Goal: Transaction & Acquisition: Purchase product/service

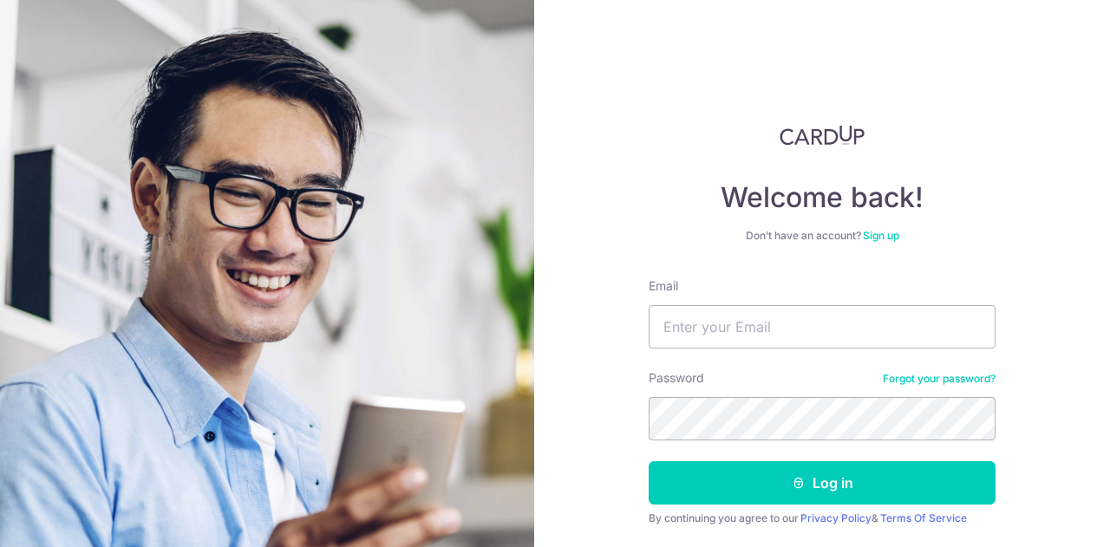
type input "[EMAIL_ADDRESS][DOMAIN_NAME]"
click at [649, 461] on button "Log in" at bounding box center [822, 482] width 347 height 43
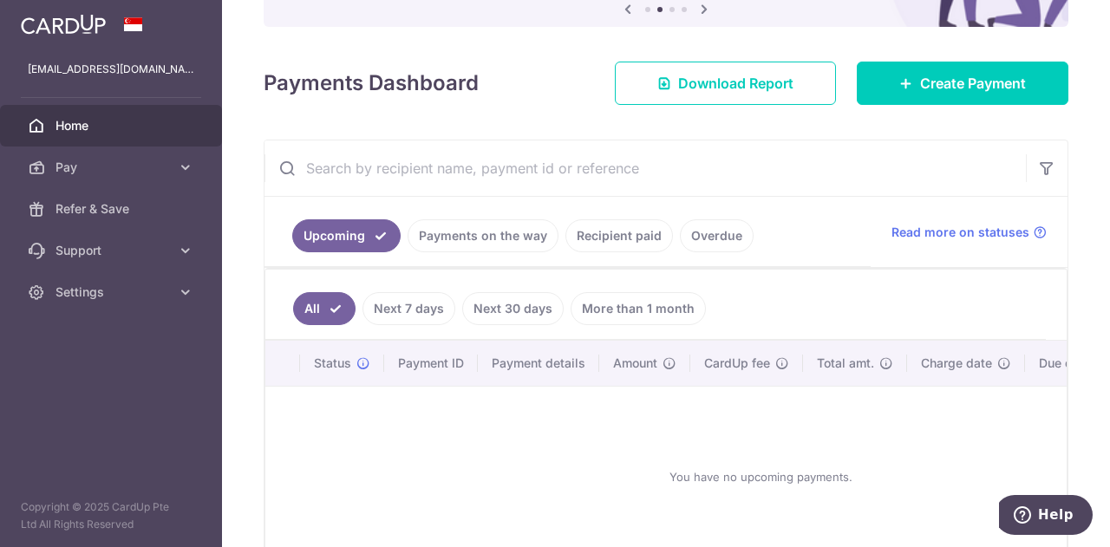
scroll to position [173, 0]
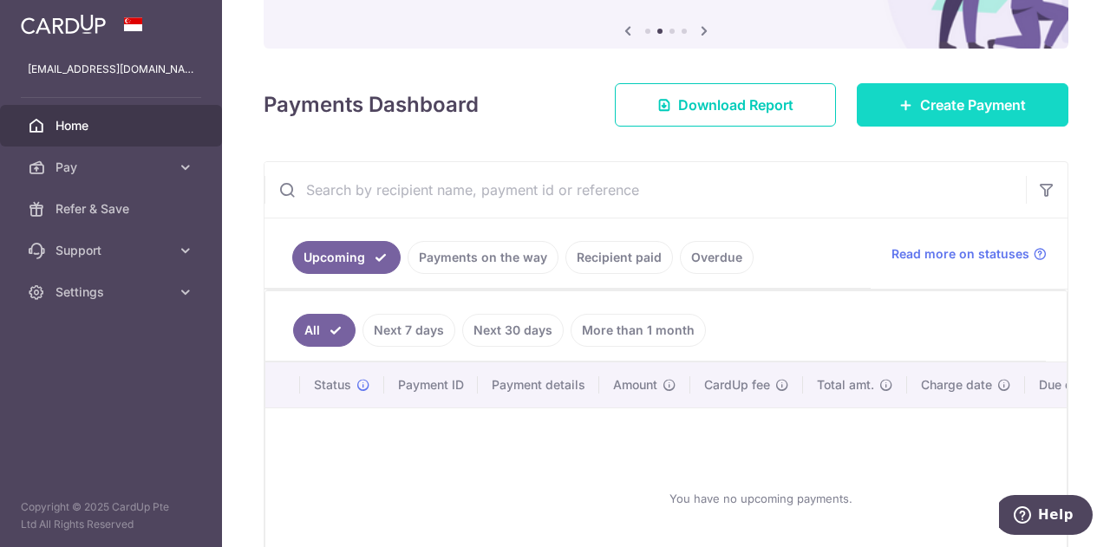
click at [930, 115] on link "Create Payment" at bounding box center [963, 104] width 212 height 43
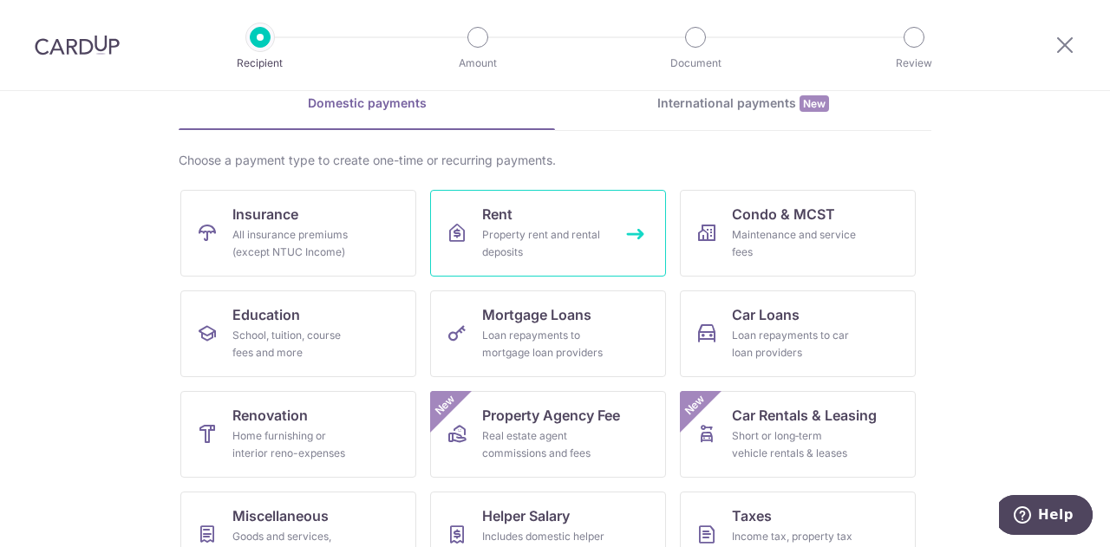
scroll to position [173, 0]
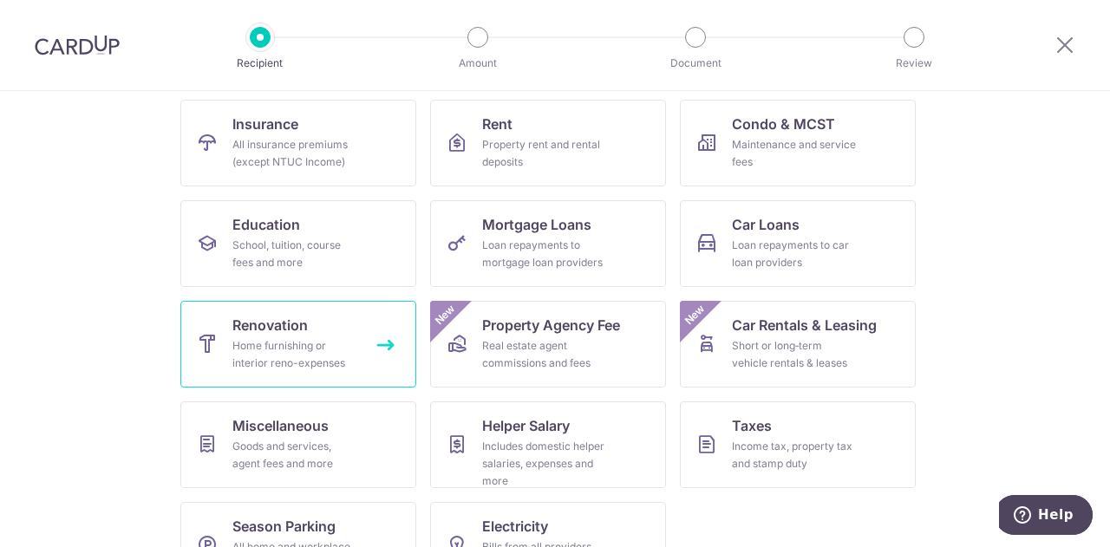
click at [284, 329] on span "Renovation" at bounding box center [269, 325] width 75 height 21
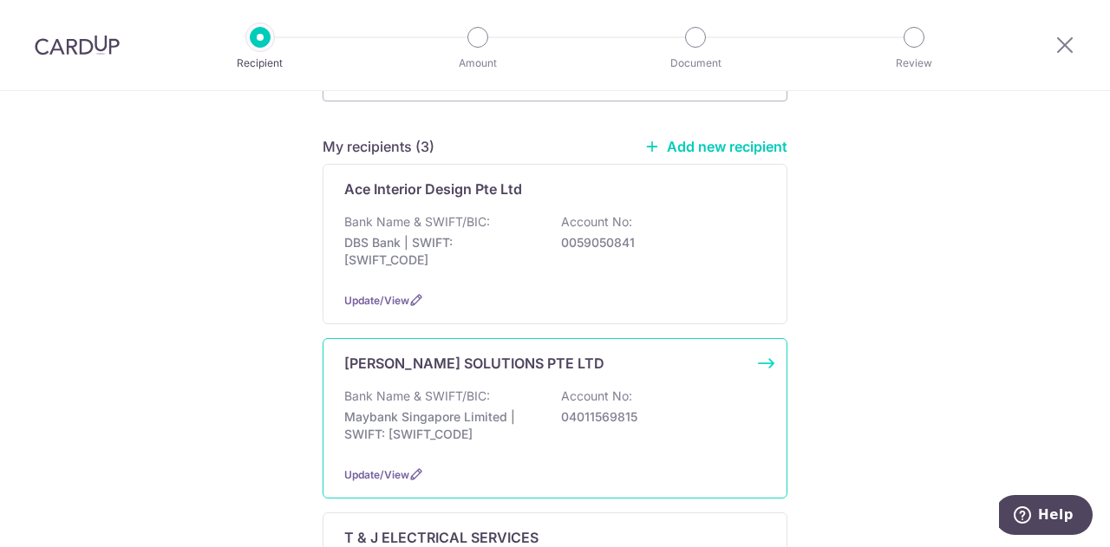
scroll to position [260, 0]
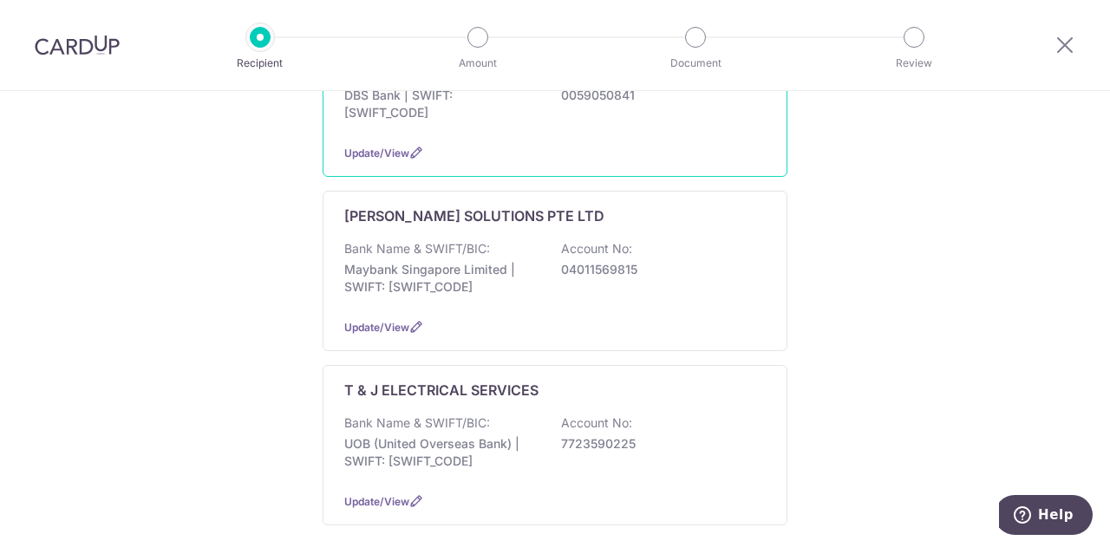
click at [494, 110] on p "DBS Bank | SWIFT: DBSSSGSGXXX" at bounding box center [441, 104] width 194 height 35
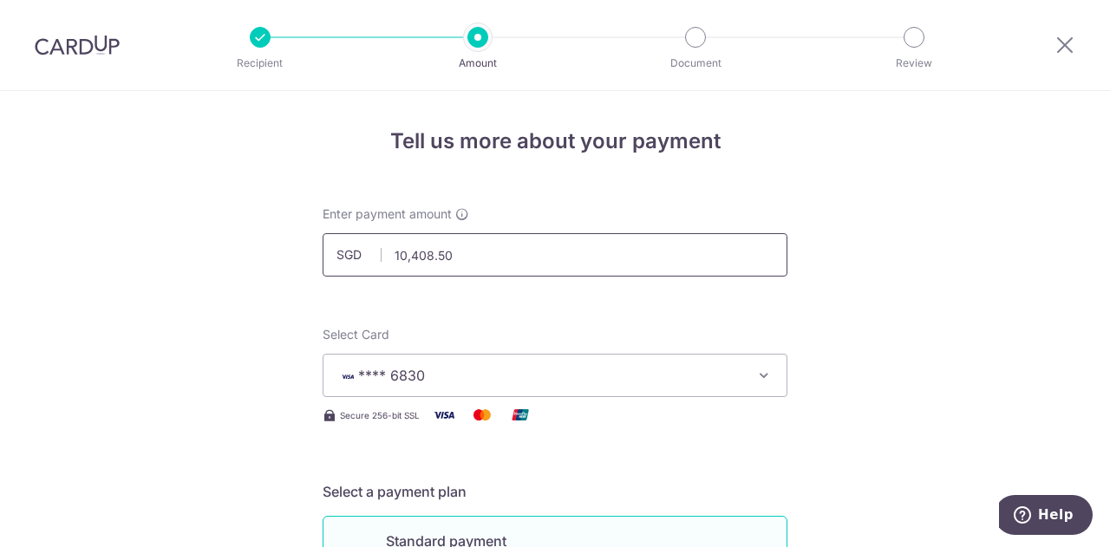
click at [483, 261] on input "10,408.50" at bounding box center [555, 254] width 465 height 43
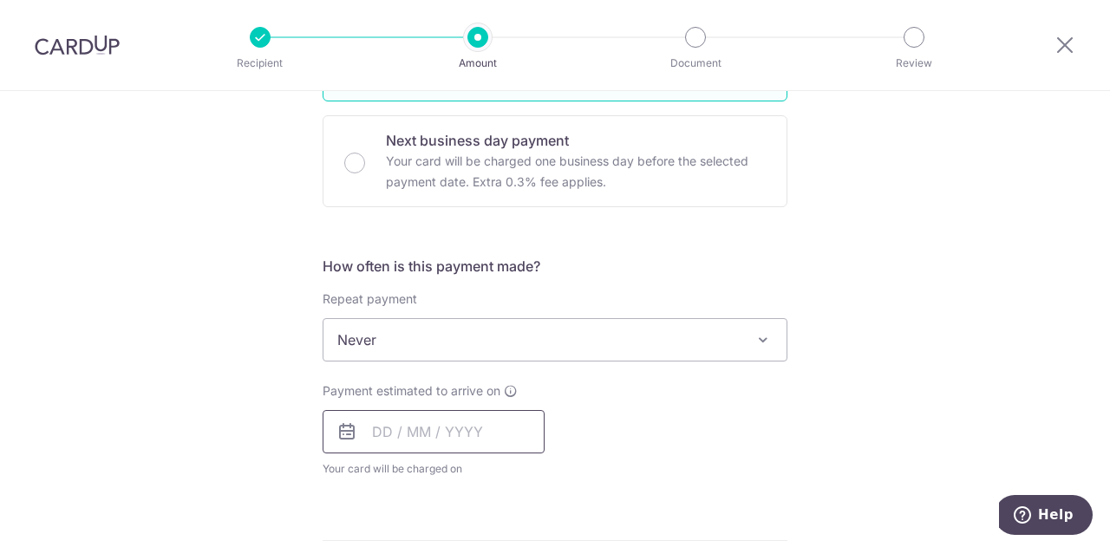
scroll to position [607, 0]
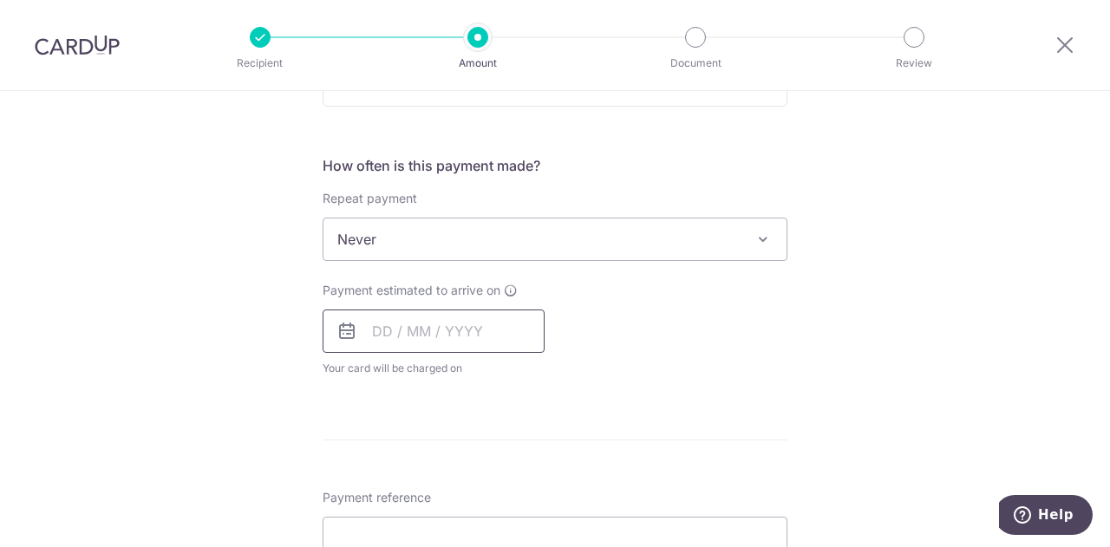
click at [393, 328] on input "text" at bounding box center [434, 331] width 222 height 43
type input "10,408.50"
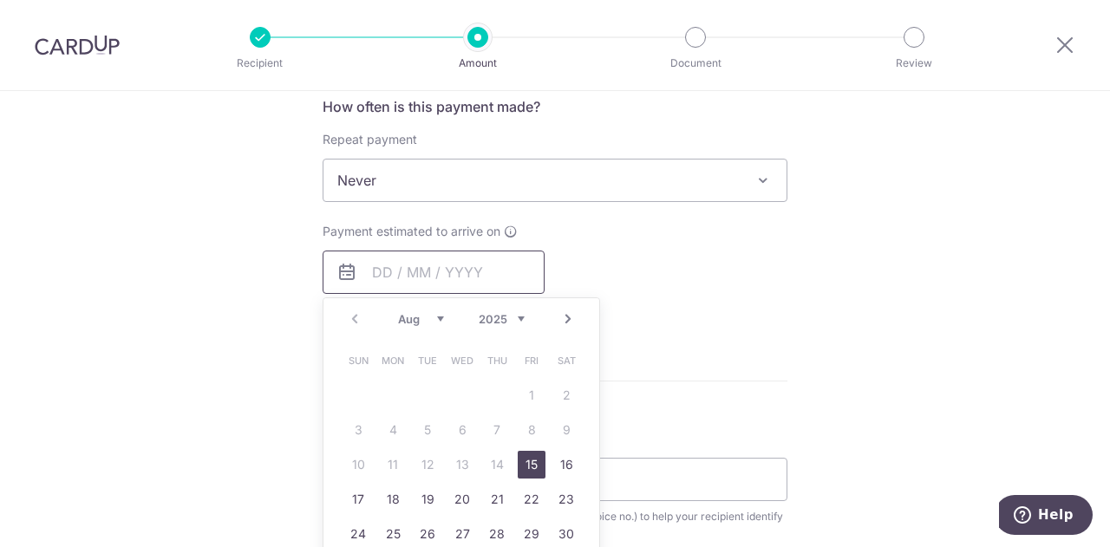
scroll to position [694, 0]
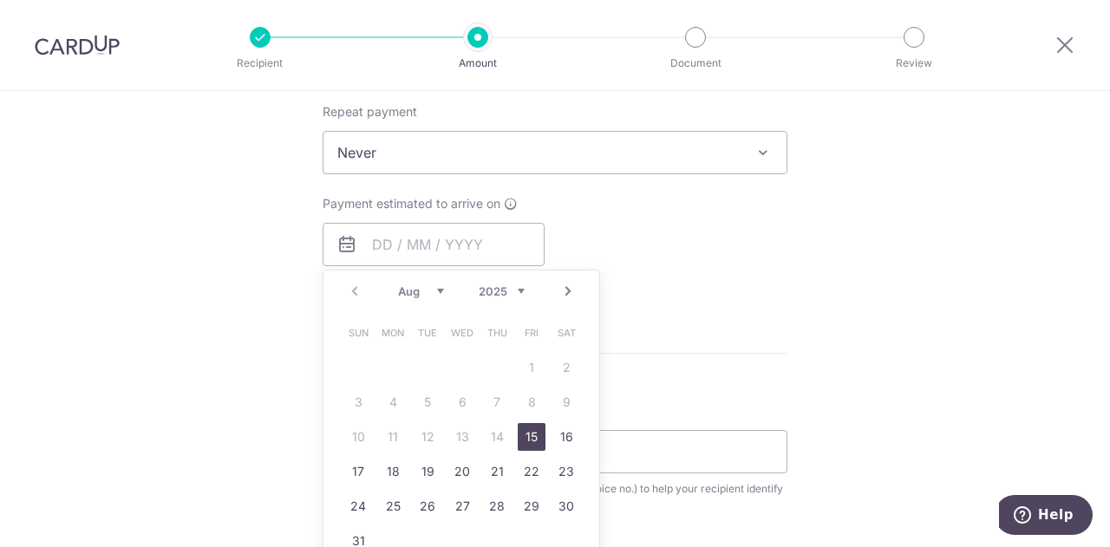
click at [521, 435] on link "15" at bounding box center [532, 437] width 28 height 28
type input "15/08/2025"
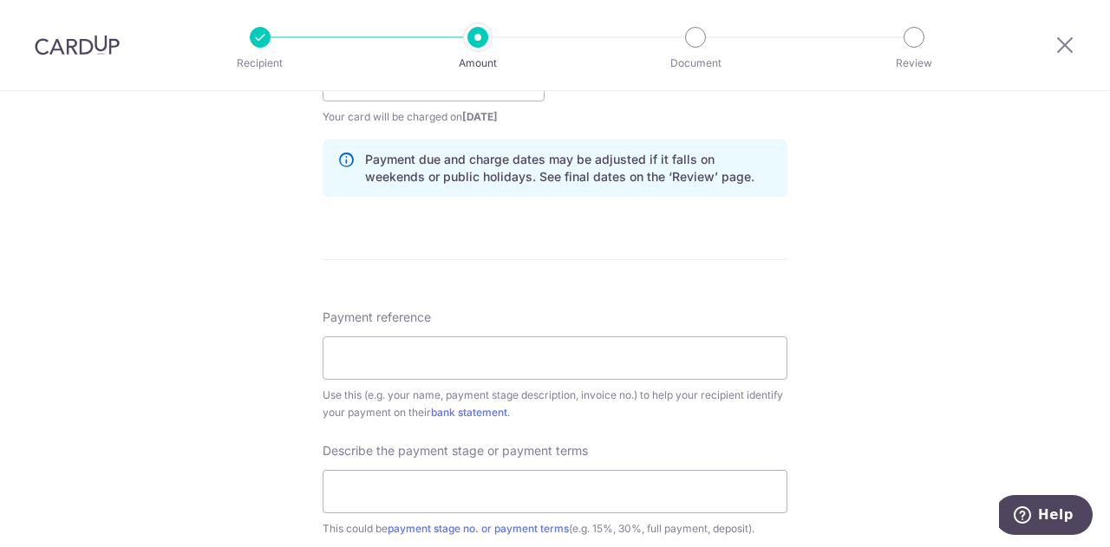
scroll to position [954, 0]
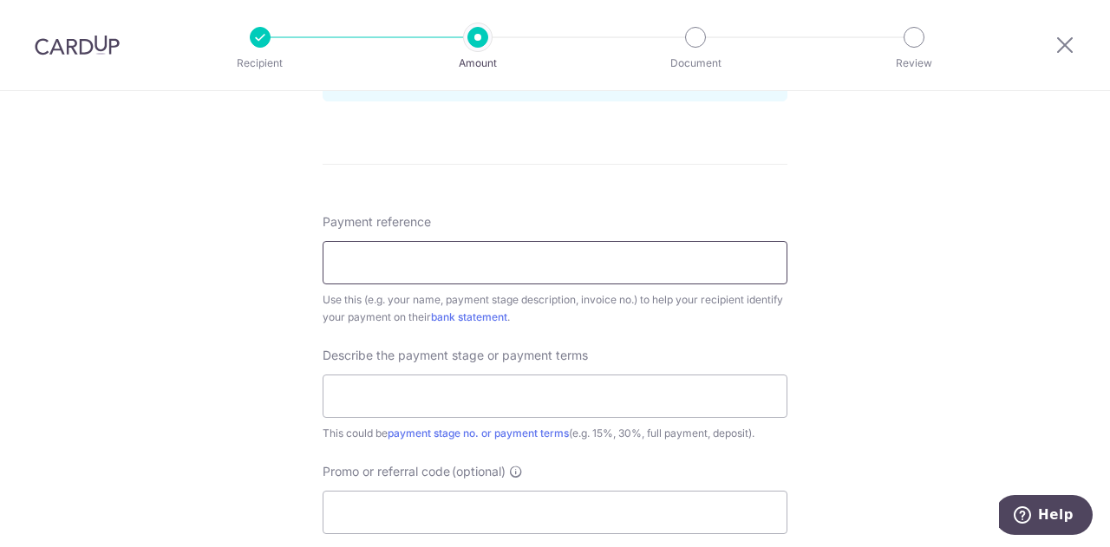
click at [414, 258] on input "Payment reference" at bounding box center [555, 262] width 465 height 43
click at [422, 261] on input "Ry and Rac" at bounding box center [555, 262] width 465 height 43
paste input "338A Yishun Avenue 6 # 1"
click at [448, 260] on input "Ry and Rac 338A Yishun Avenue 6 # 1" at bounding box center [555, 262] width 465 height 43
drag, startPoint x: 411, startPoint y: 265, endPoint x: 258, endPoint y: 267, distance: 152.7
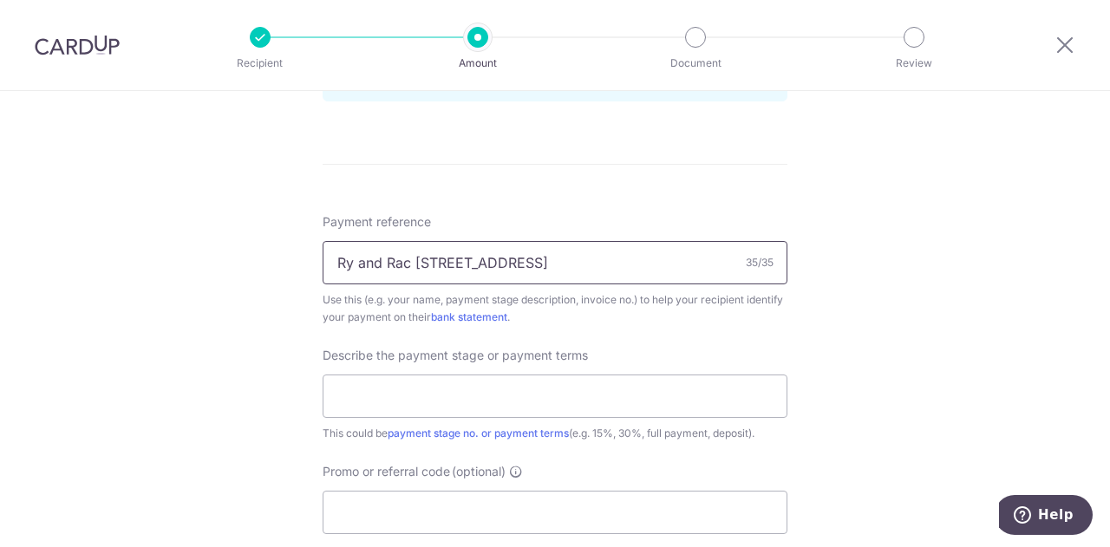
click at [267, 265] on div "Tell us more about your payment Enter payment amount SGD 10,408.50 10408.50 Sel…" at bounding box center [555, 15] width 1110 height 1756
drag, startPoint x: 580, startPoint y: 270, endPoint x: 356, endPoint y: 265, distance: 224.7
click at [356, 265] on input "RR 338A Yishun Avenue 6 # 1" at bounding box center [555, 262] width 465 height 43
paste input "4-661 Si"
drag, startPoint x: 437, startPoint y: 254, endPoint x: 484, endPoint y: 259, distance: 47.1
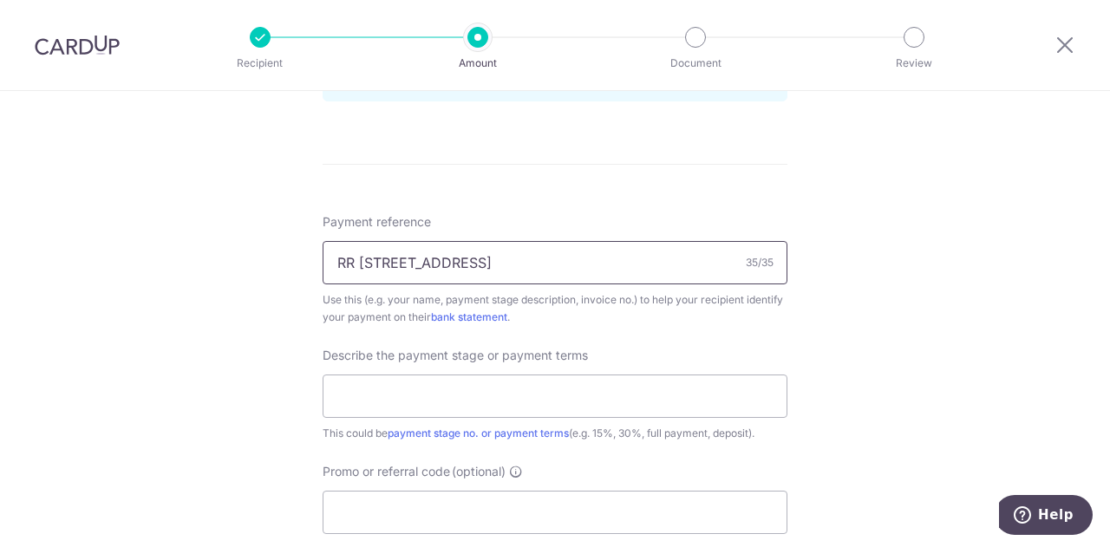
click at [484, 259] on input "RR 338A Yishun Avenue 6 # 14-661 Si" at bounding box center [555, 262] width 465 height 43
click at [559, 265] on input "RR 338A Yishun Ave 6 # 14-661 Si" at bounding box center [555, 262] width 465 height 43
click at [333, 259] on input "RR 338A Yishun Ave 6 # 14-661 76133" at bounding box center [555, 262] width 465 height 43
click at [351, 260] on input "RR 338A Yishun Ave 6 # 14-661 76133" at bounding box center [555, 262] width 465 height 43
click at [369, 258] on input "RR 338A Yishun Ave 6 # 14-661 76133" at bounding box center [555, 262] width 465 height 43
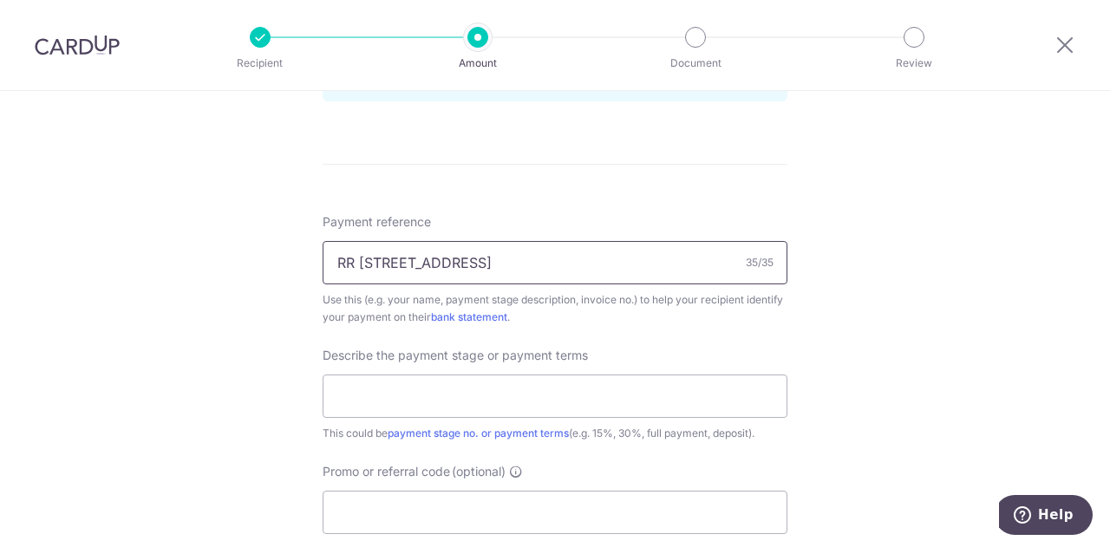
click at [390, 259] on input "RR 338A Yishun Ave 6 # 14-661 76133" at bounding box center [555, 262] width 465 height 43
click at [494, 256] on input "RR 338A Yishun Ave 6 # 14-661 76133" at bounding box center [555, 262] width 465 height 43
click at [602, 263] on input "RR 338A Yishun Ave 6 #14-661 76133" at bounding box center [555, 262] width 465 height 43
click at [643, 261] on input "RR 338A Yishun Ave 6 #14-661 761336" at bounding box center [555, 262] width 465 height 43
drag, startPoint x: 643, startPoint y: 261, endPoint x: 0, endPoint y: 276, distance: 642.9
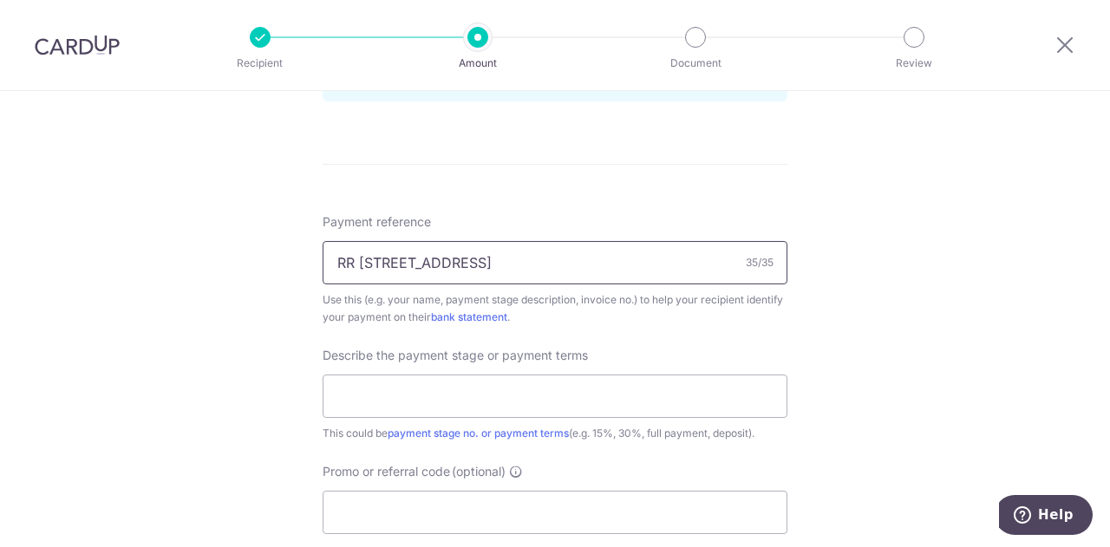
click at [0, 279] on div "Tell us more about your payment Enter payment amount SGD 10,408.50 10408.50 Sel…" at bounding box center [555, 15] width 1110 height 1756
click at [391, 278] on input "RR 338A Yishun Ave 6 #14-661 761338" at bounding box center [555, 262] width 465 height 43
type input "RR 338A Yishun Ave 6 #14-661 761338"
click at [467, 387] on input "text" at bounding box center [555, 396] width 465 height 43
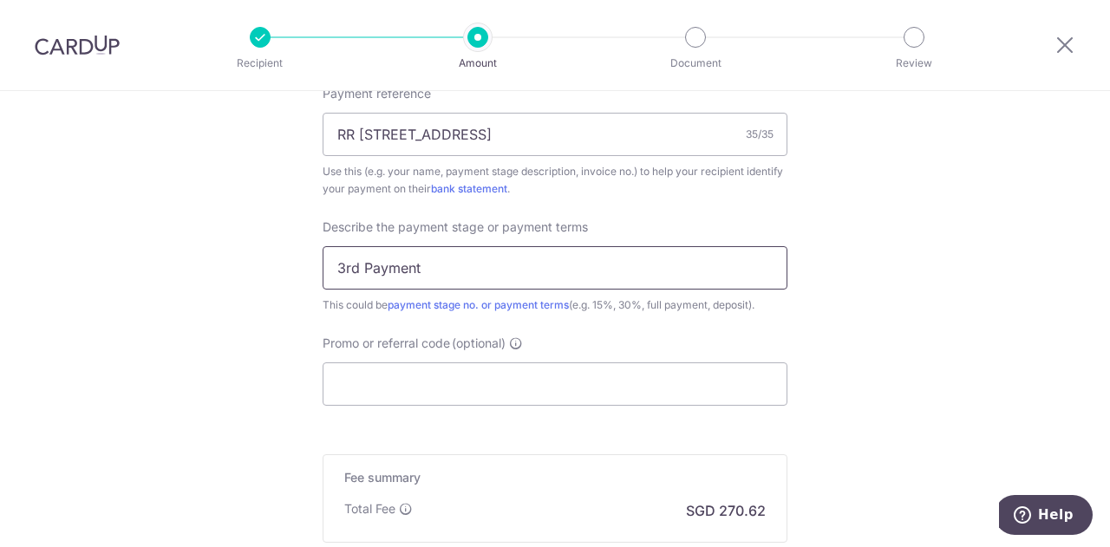
scroll to position [1214, 0]
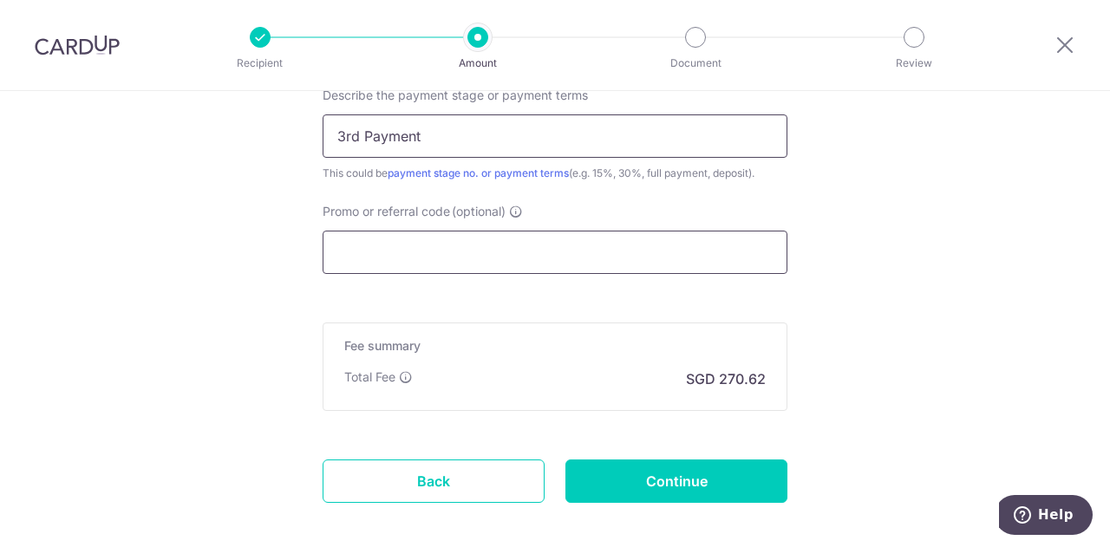
type input "3rd Payment"
click at [499, 231] on input "Promo or referral code (optional)" at bounding box center [555, 252] width 465 height 43
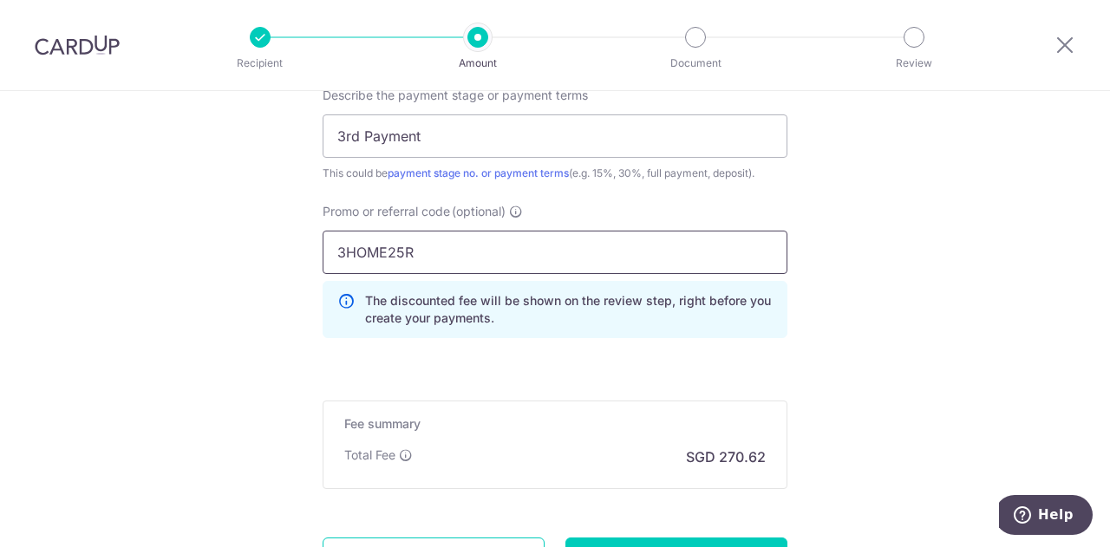
type input "3HOME25R"
click at [596, 317] on p "The discounted fee will be shown on the review step, right before you create yo…" at bounding box center [569, 309] width 408 height 35
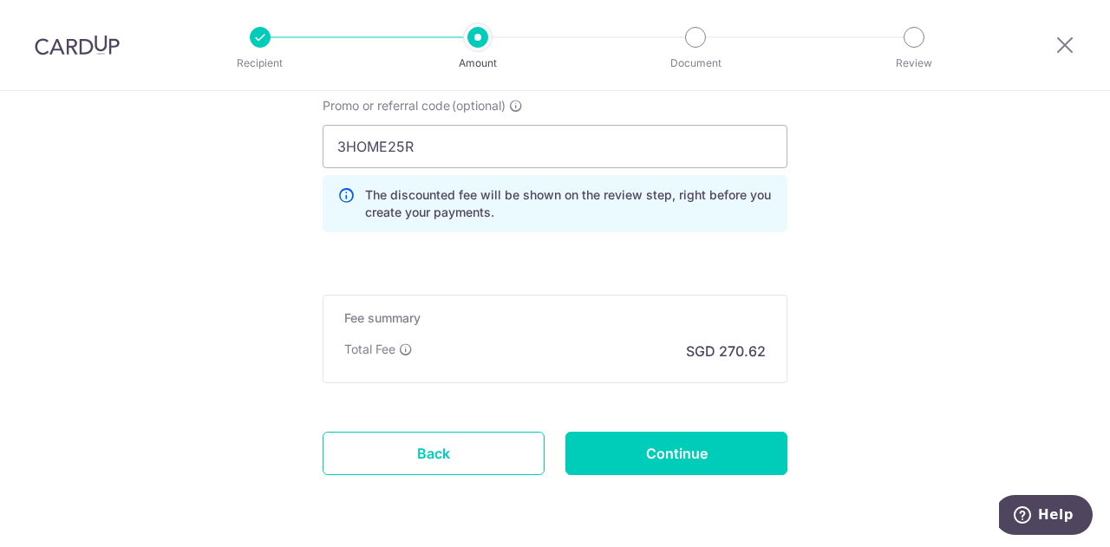
scroll to position [1373, 0]
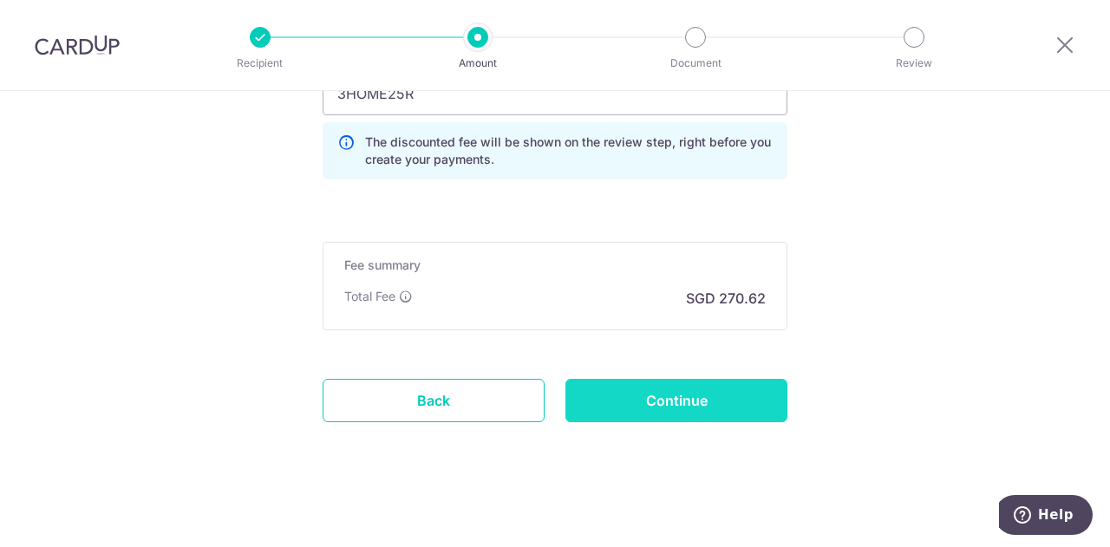
click at [647, 412] on input "Continue" at bounding box center [677, 400] width 222 height 43
type input "Create Schedule"
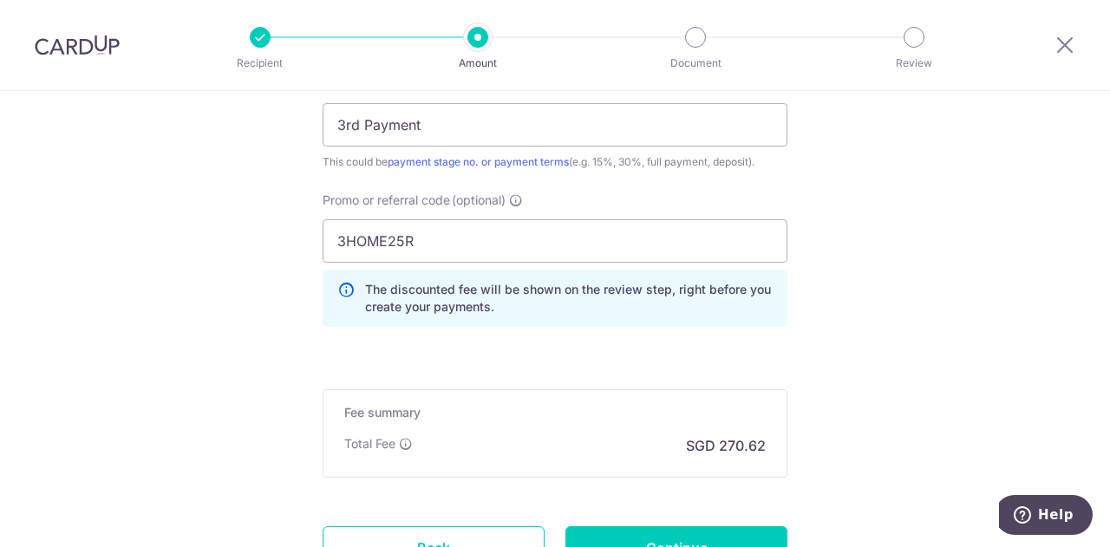
scroll to position [1397, 0]
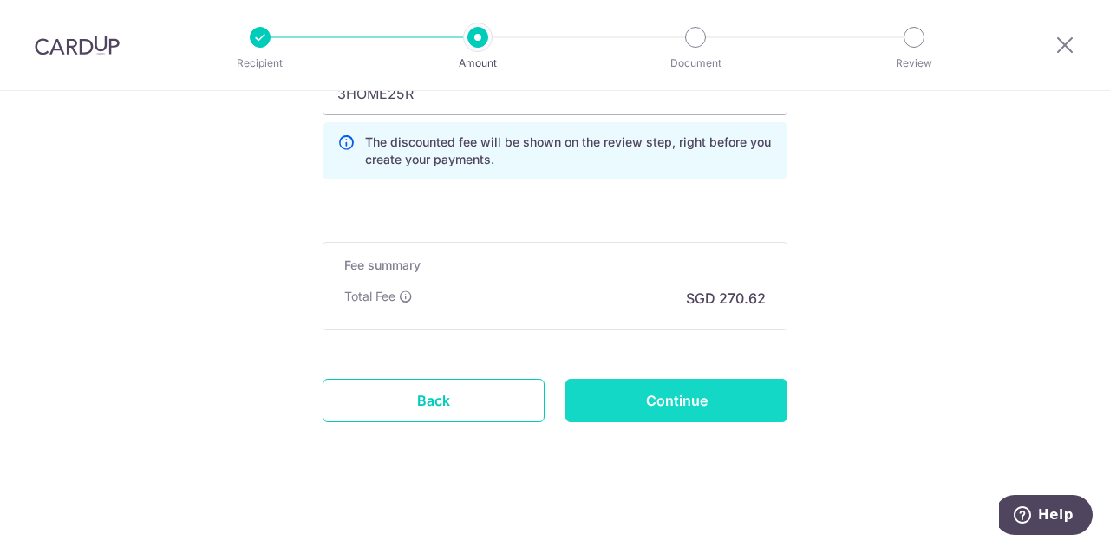
click at [684, 393] on input "Continue" at bounding box center [677, 400] width 222 height 43
type input "Create Schedule"
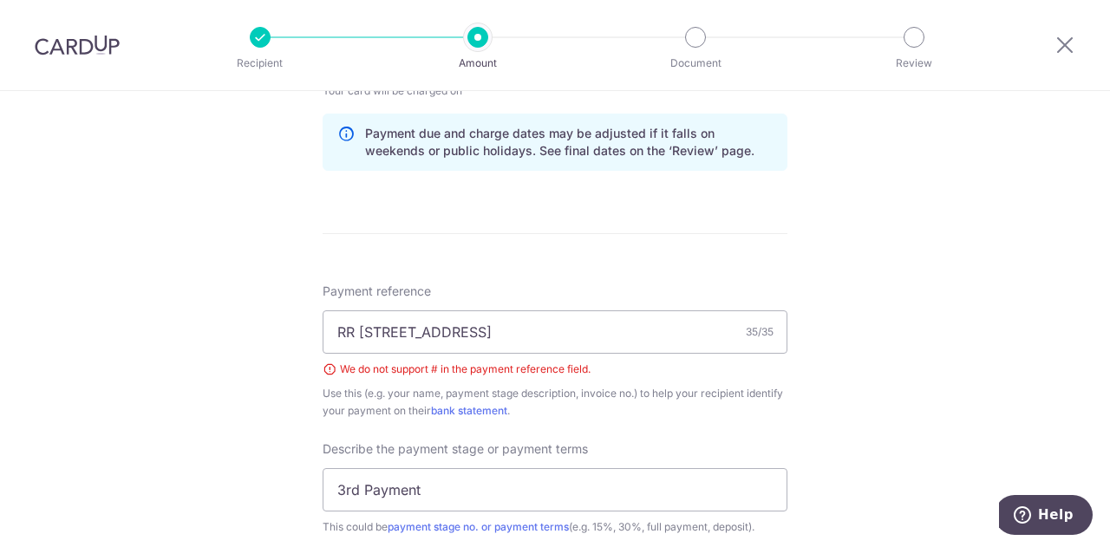
scroll to position [964, 0]
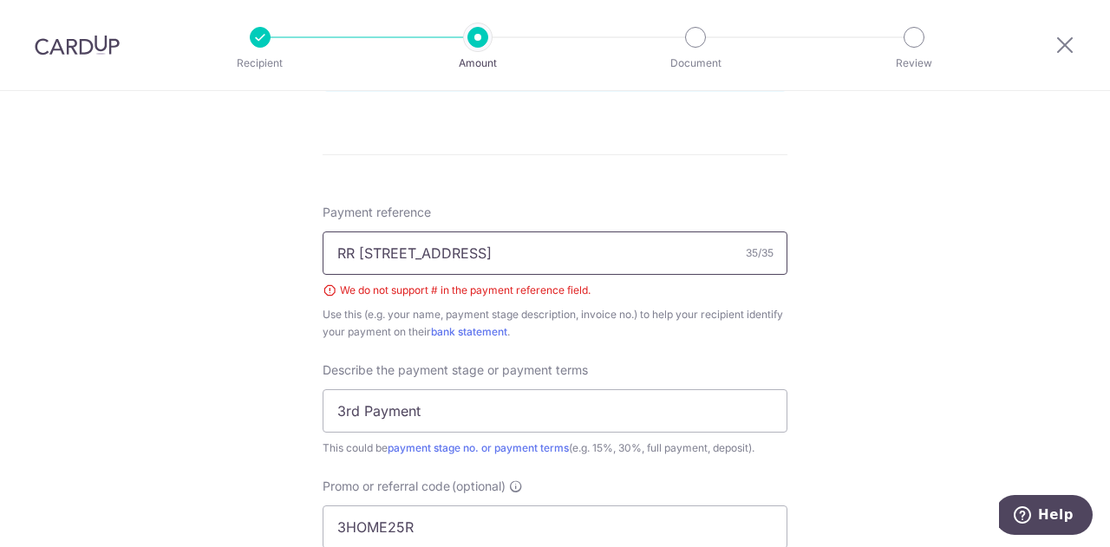
click at [486, 256] on input "RR [STREET_ADDRESS]" at bounding box center [555, 253] width 465 height 43
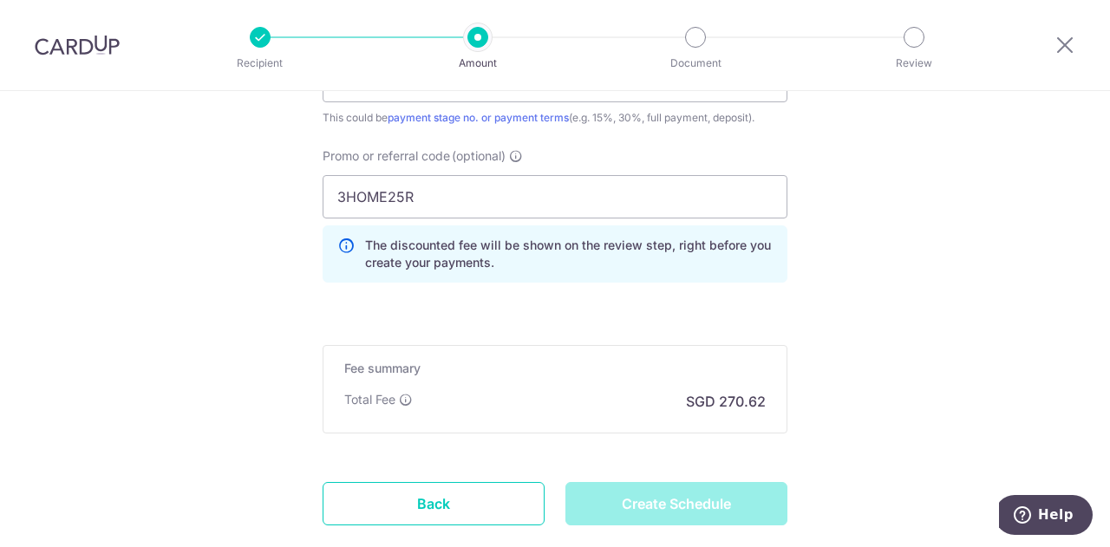
scroll to position [1397, 0]
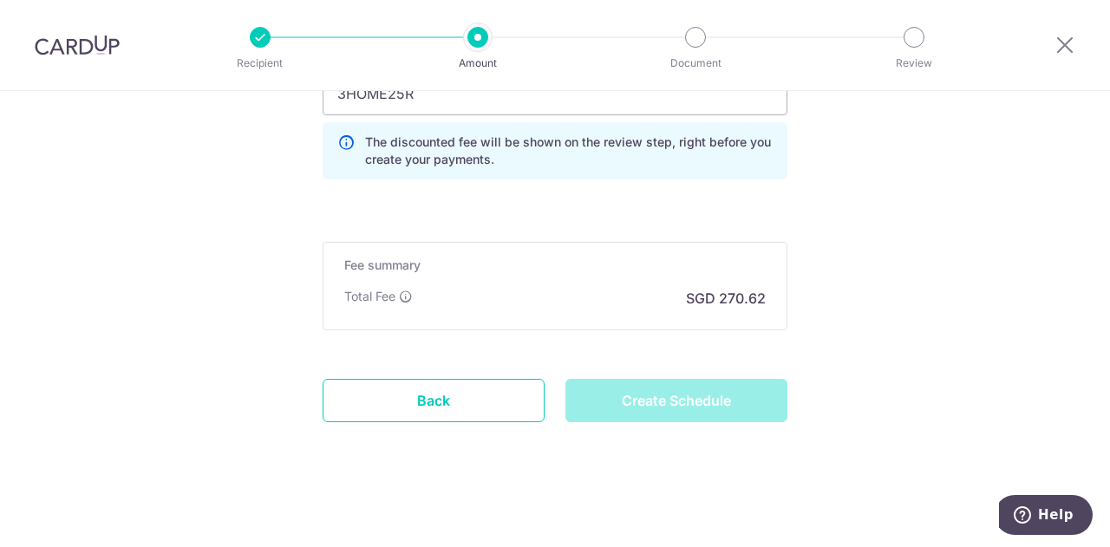
type input "RR 338A Yishun Ave 6 14-661 761338"
click at [663, 396] on div "Create Schedule" at bounding box center [676, 400] width 243 height 43
click at [666, 384] on div "Create Schedule" at bounding box center [676, 400] width 243 height 43
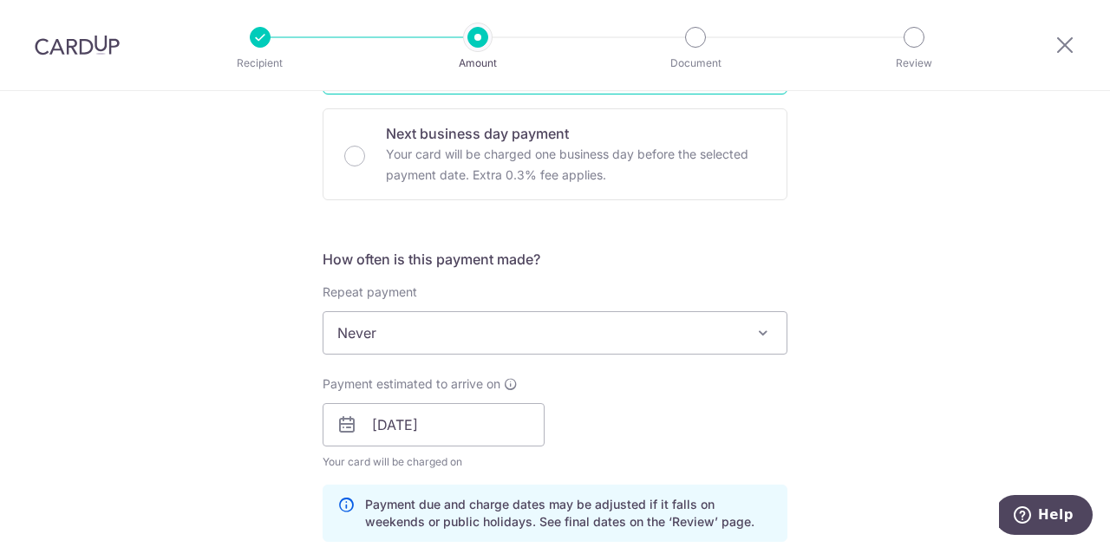
scroll to position [444, 0]
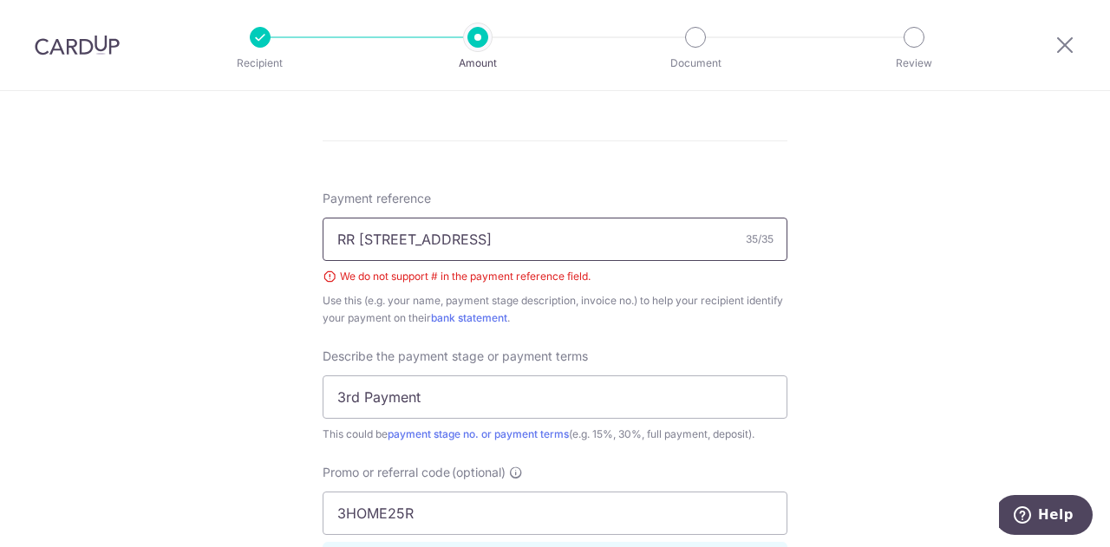
scroll to position [1050, 0]
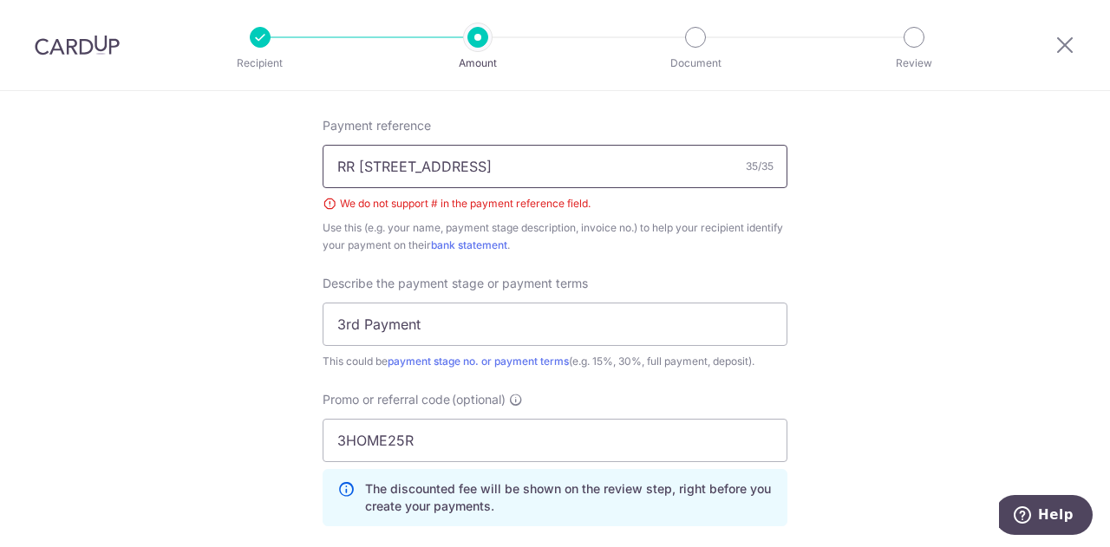
click at [489, 166] on input "RR 338A Yishun Ave 6 #14-661 761338" at bounding box center [555, 166] width 465 height 43
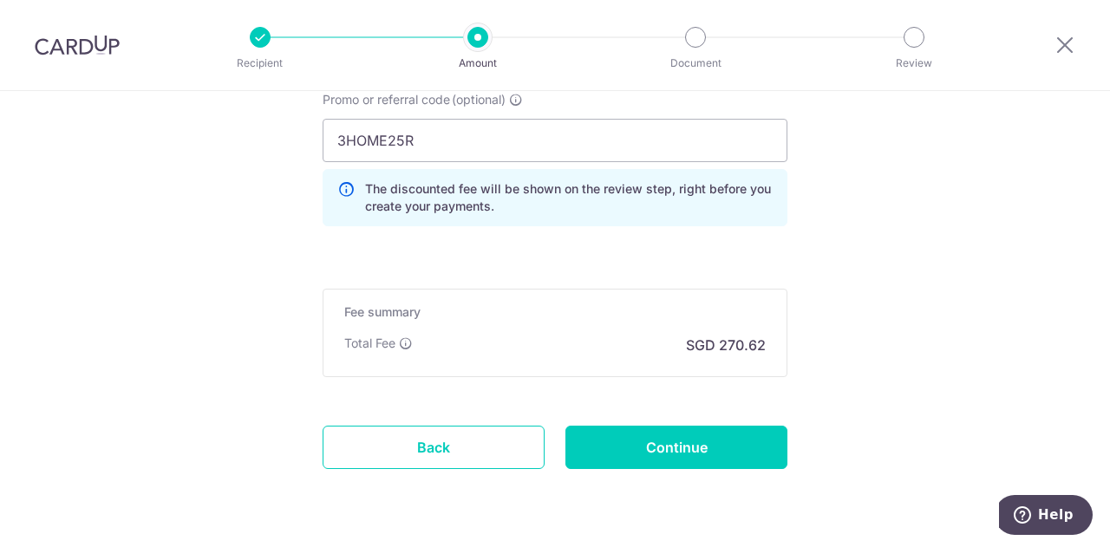
scroll to position [1397, 0]
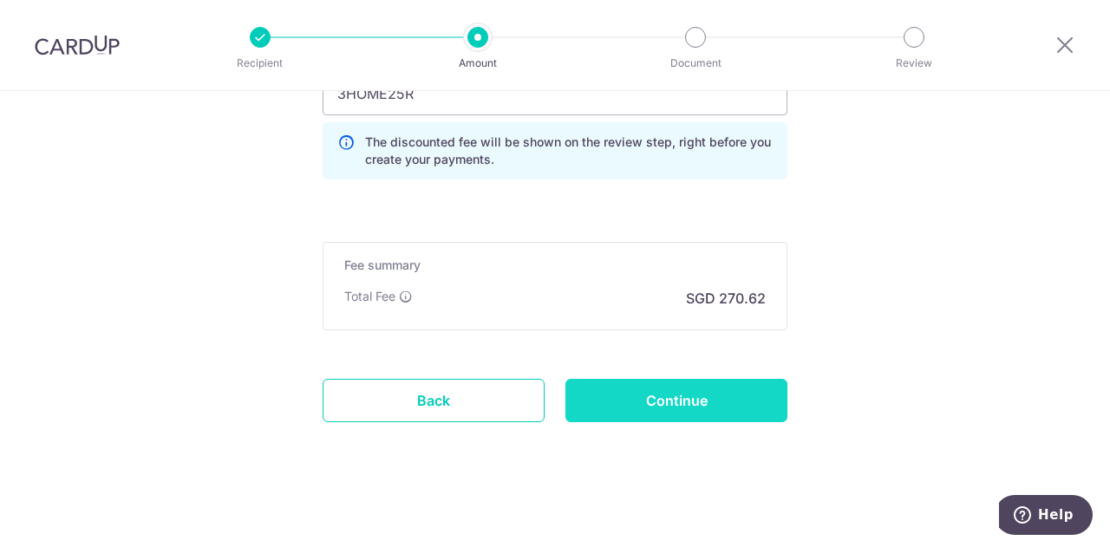
type input "RR 338A Yishun Ave 6 14-661 761338"
click at [642, 379] on input "Continue" at bounding box center [677, 400] width 222 height 43
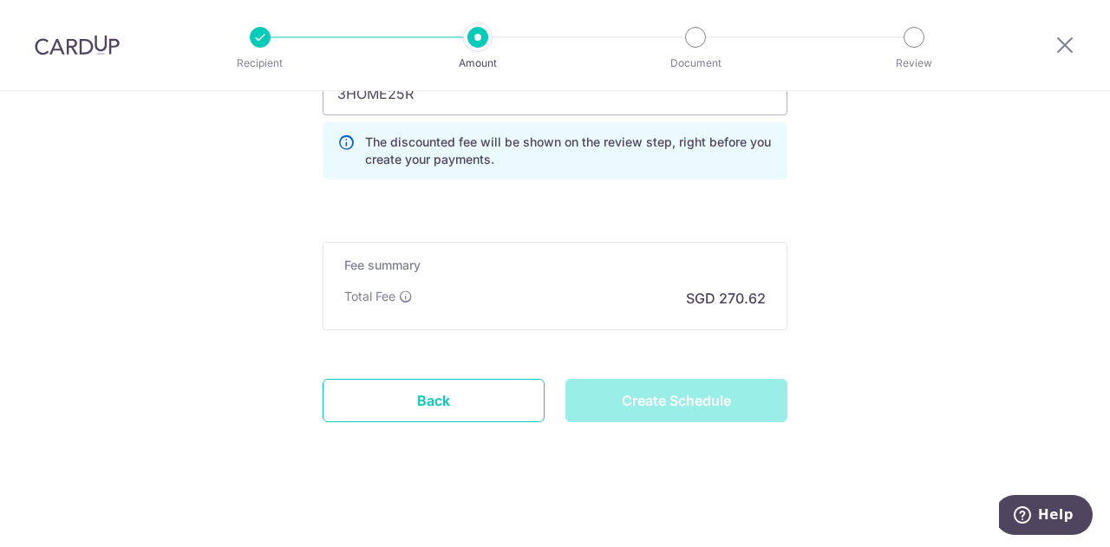
type input "Create Schedule"
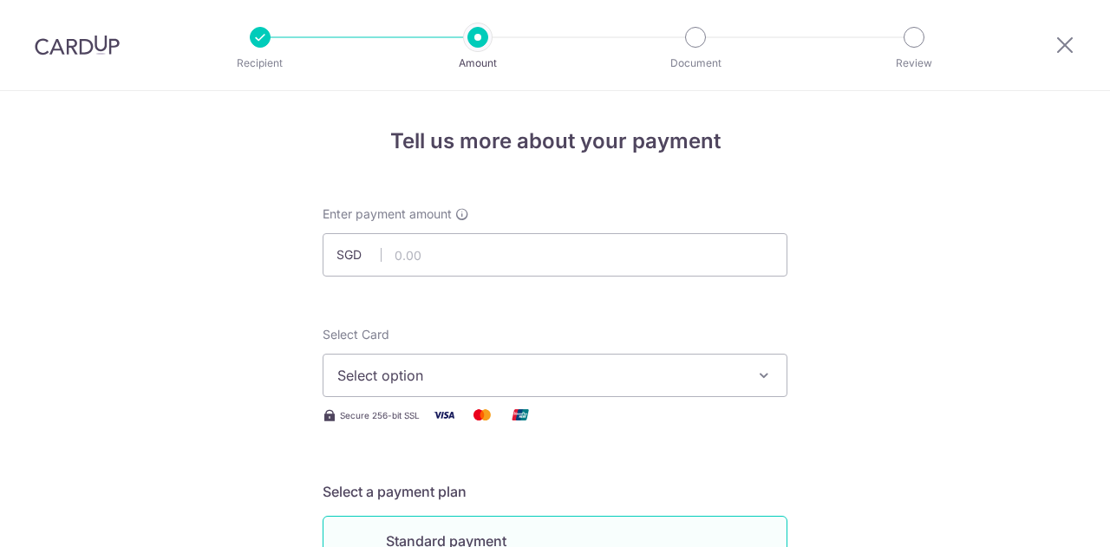
type input "10,408.50"
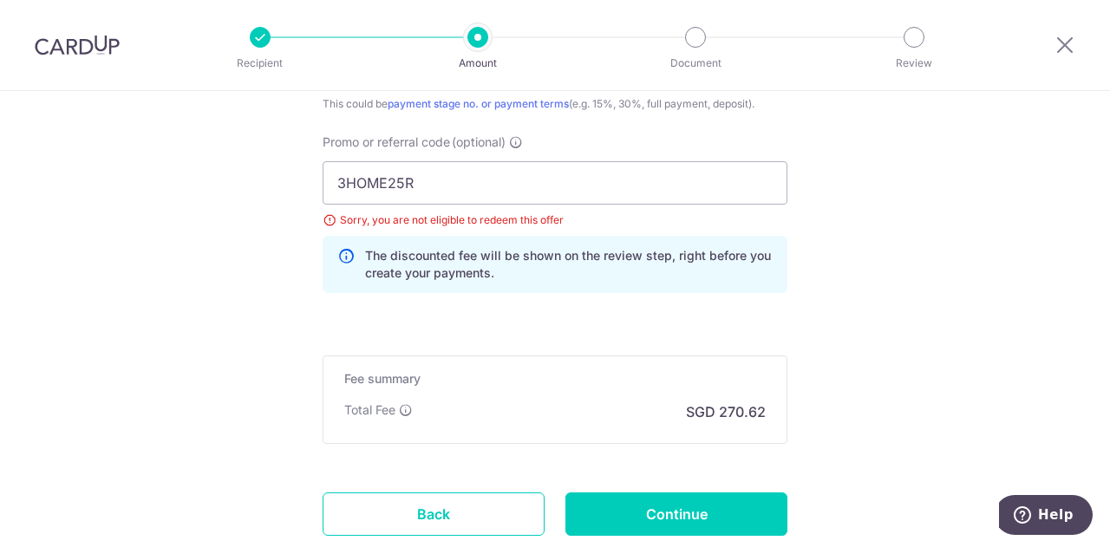
scroll to position [1137, 0]
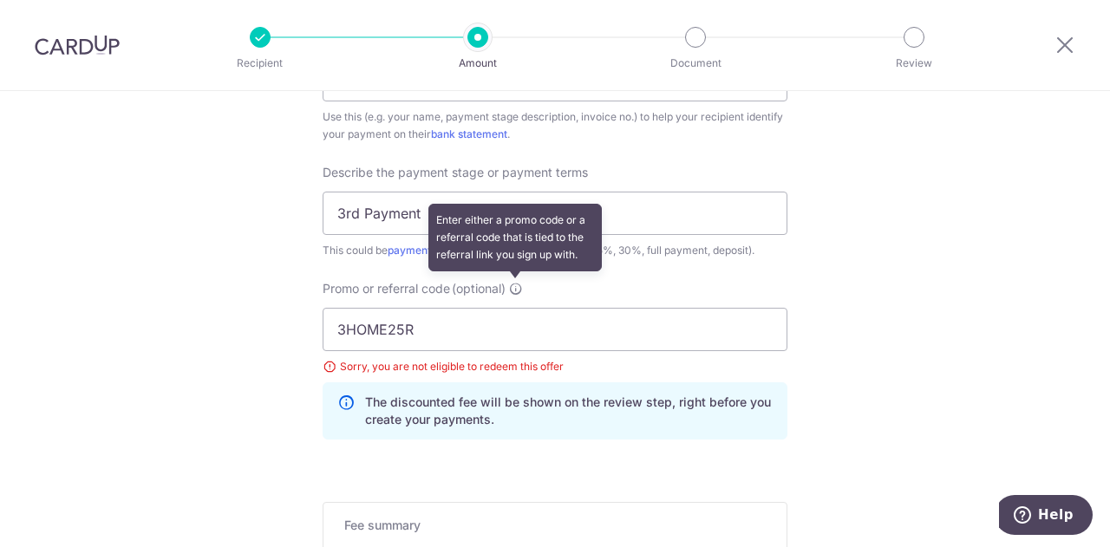
click at [514, 291] on icon at bounding box center [516, 289] width 14 height 14
click at [514, 308] on input "3HOME25R" at bounding box center [555, 329] width 465 height 43
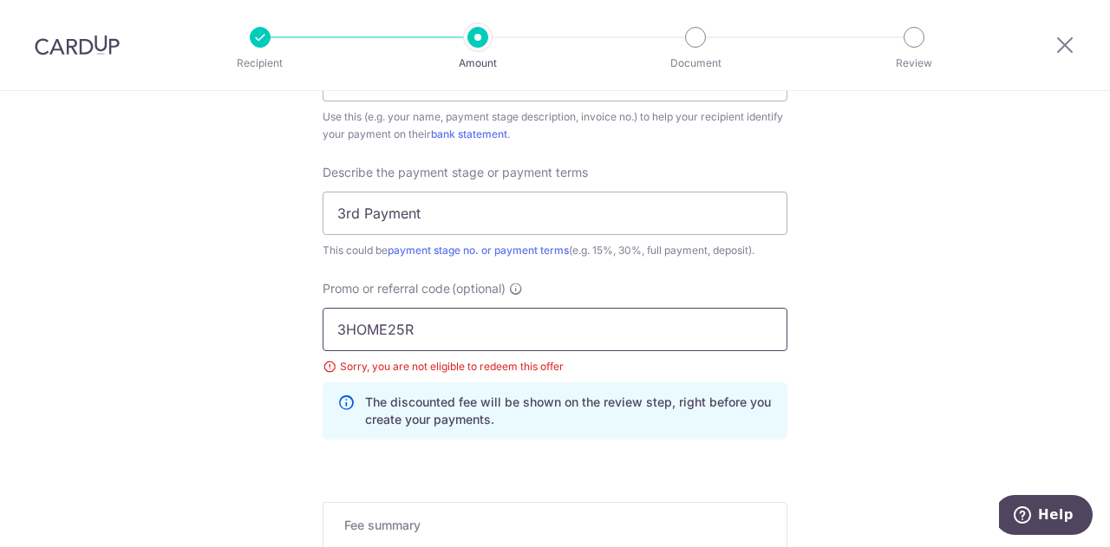
drag, startPoint x: 217, startPoint y: 324, endPoint x: 179, endPoint y: 324, distance: 38.2
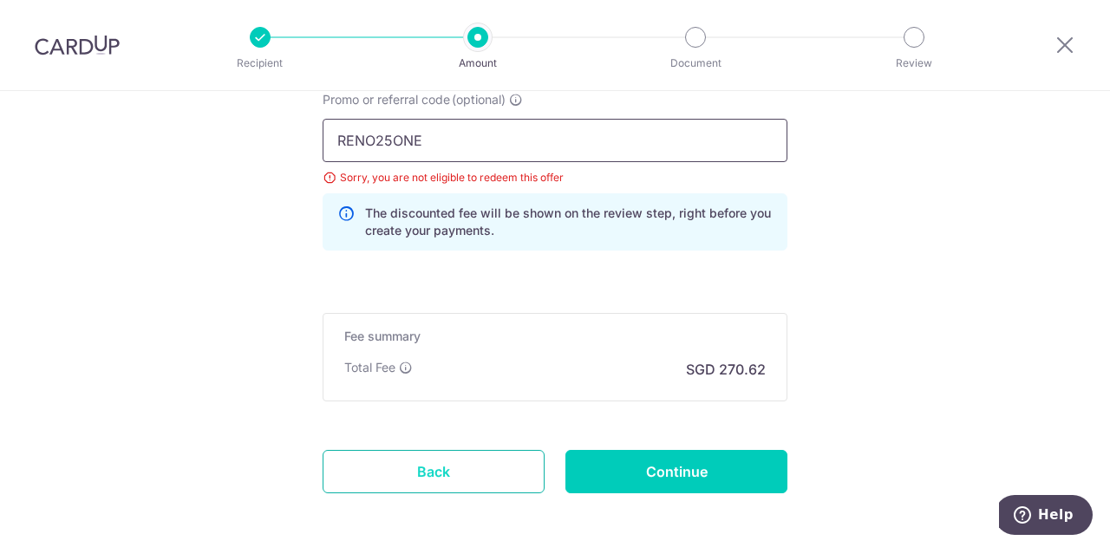
scroll to position [1397, 0]
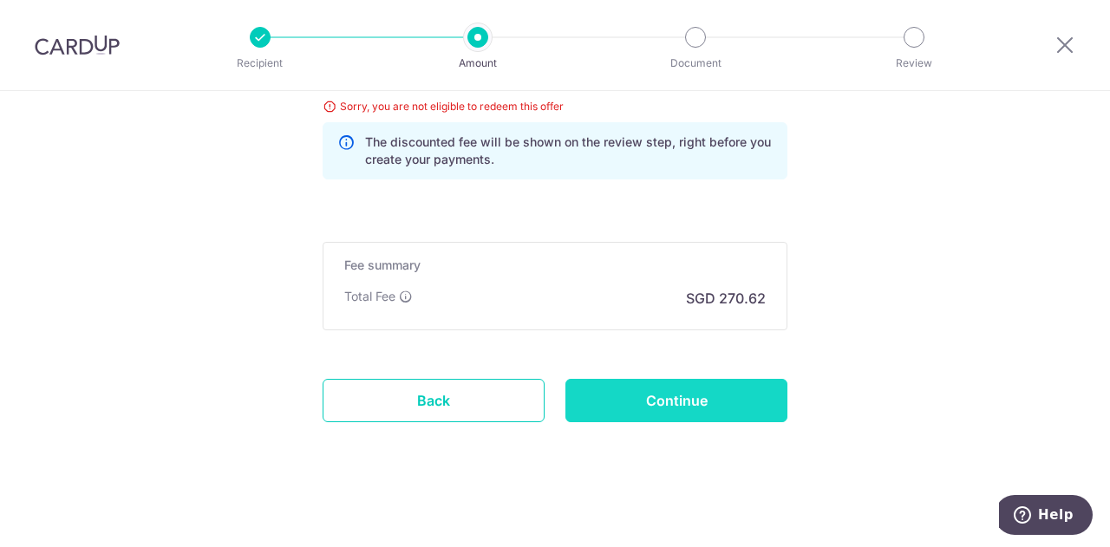
type input "RENO25ONE"
click at [684, 379] on input "Continue" at bounding box center [677, 400] width 222 height 43
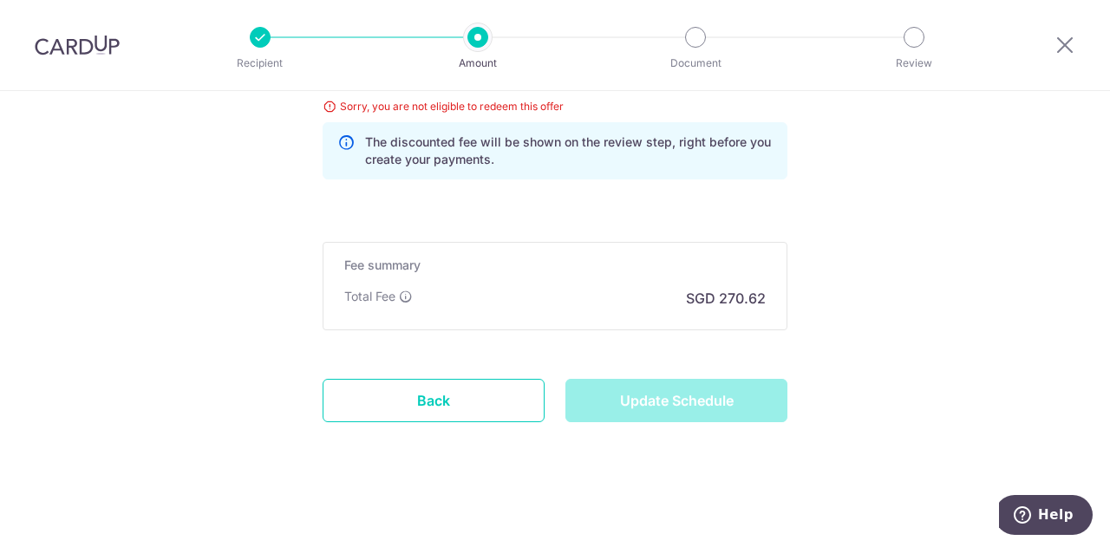
type input "Update Schedule"
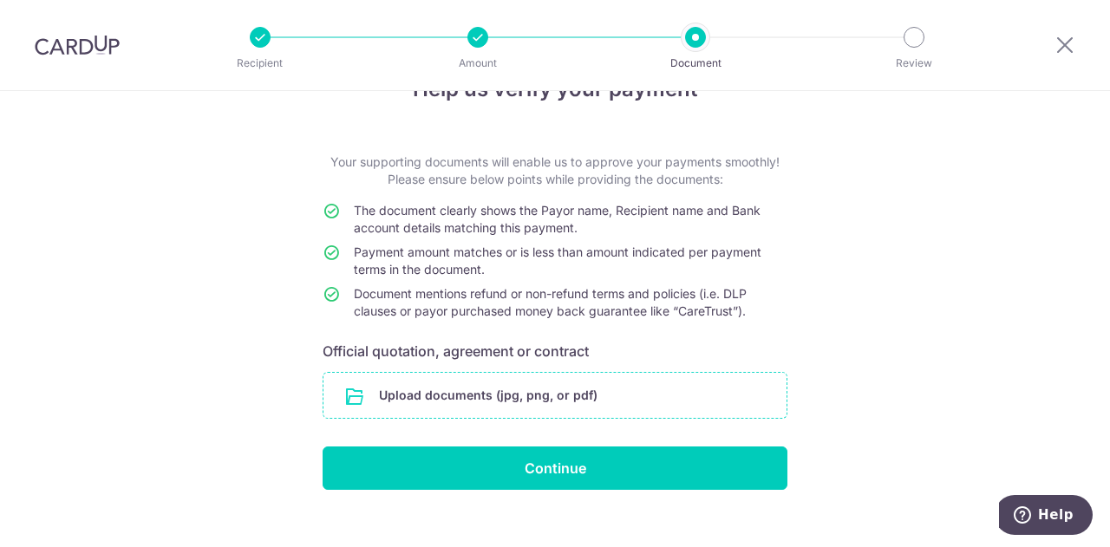
scroll to position [75, 0]
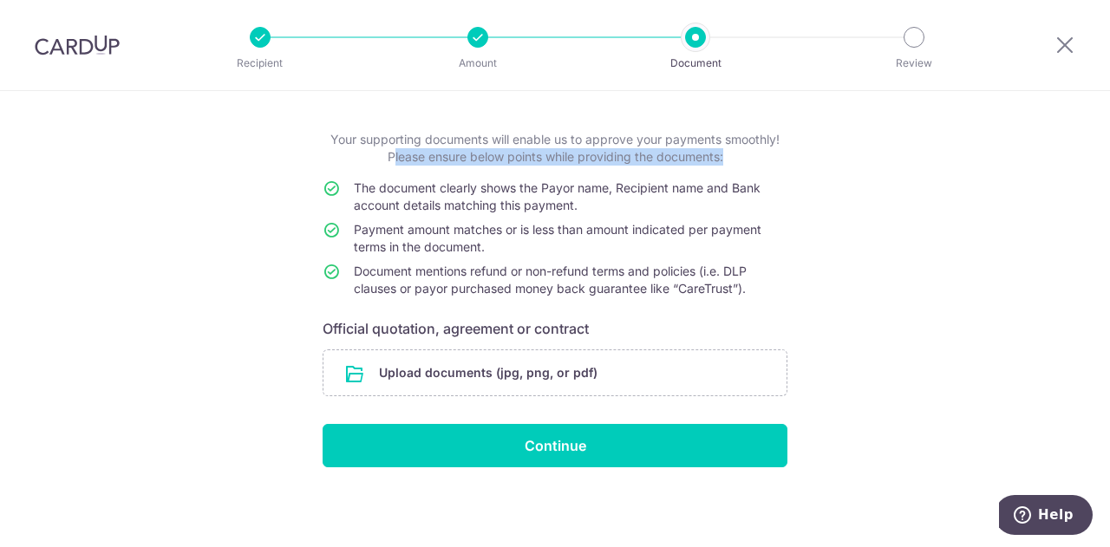
drag, startPoint x: 343, startPoint y: 157, endPoint x: 734, endPoint y: 309, distance: 419.6
click at [734, 309] on form "Your supporting documents will enable us to approve your payments smoothly! Ple…" at bounding box center [555, 299] width 465 height 337
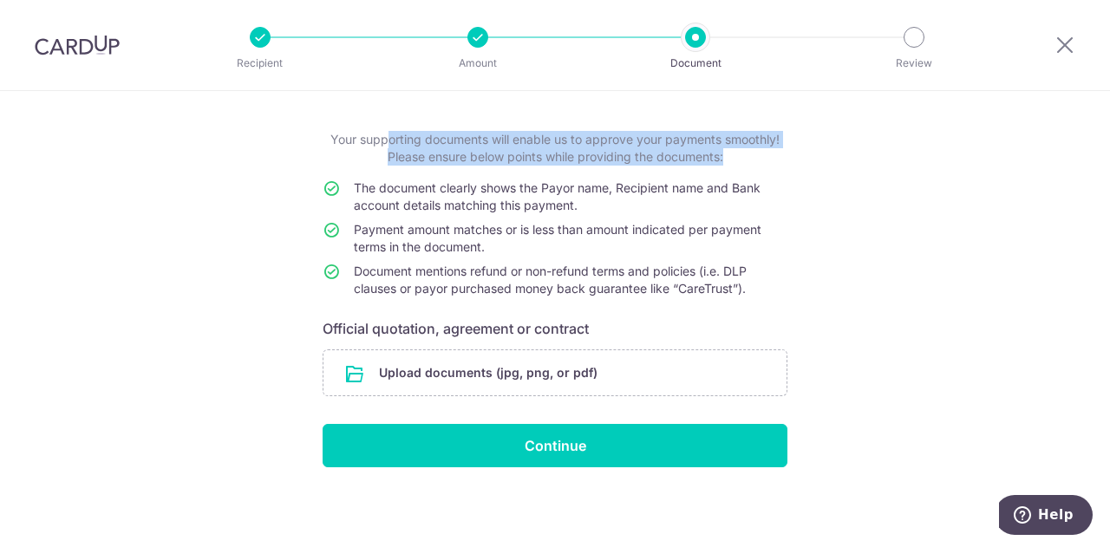
drag, startPoint x: 775, startPoint y: 308, endPoint x: 250, endPoint y: 144, distance: 550.6
click at [250, 144] on div "Help us verify your payment Your supporting documents will enable us to approve…" at bounding box center [555, 282] width 1110 height 533
drag, startPoint x: 255, startPoint y: 124, endPoint x: 857, endPoint y: 303, distance: 627.9
click at [857, 303] on div "Help us verify your payment Your supporting documents will enable us to approve…" at bounding box center [555, 282] width 1110 height 533
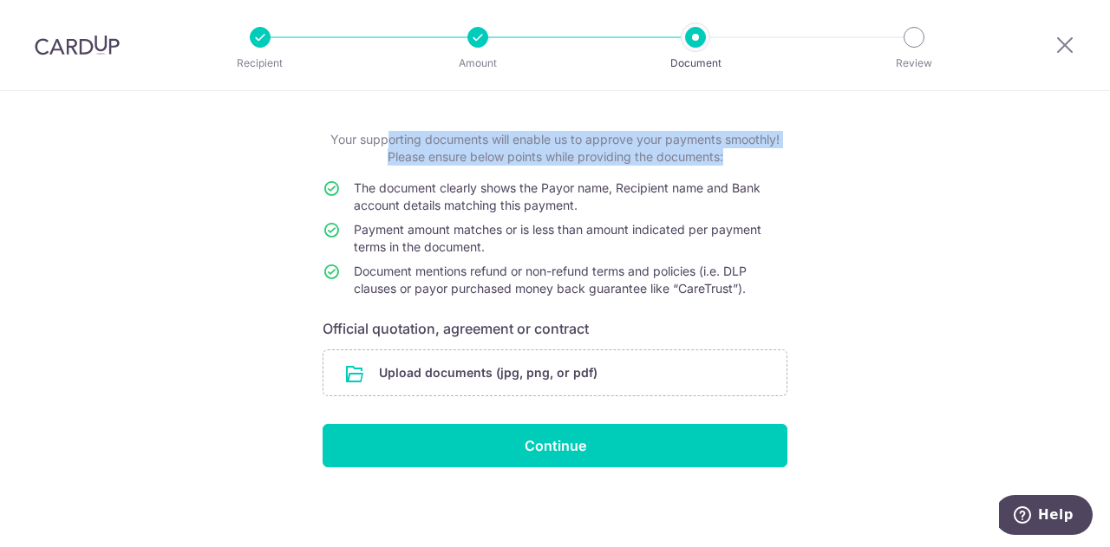
click at [857, 303] on div "Help us verify your payment Your supporting documents will enable us to approve…" at bounding box center [555, 282] width 1110 height 533
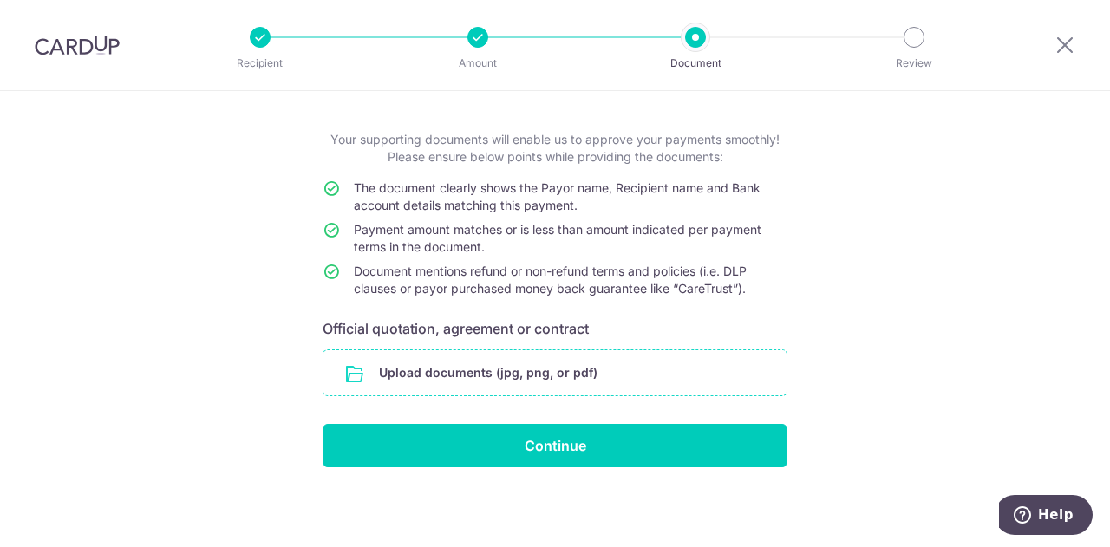
click at [536, 369] on input "file" at bounding box center [555, 372] width 463 height 45
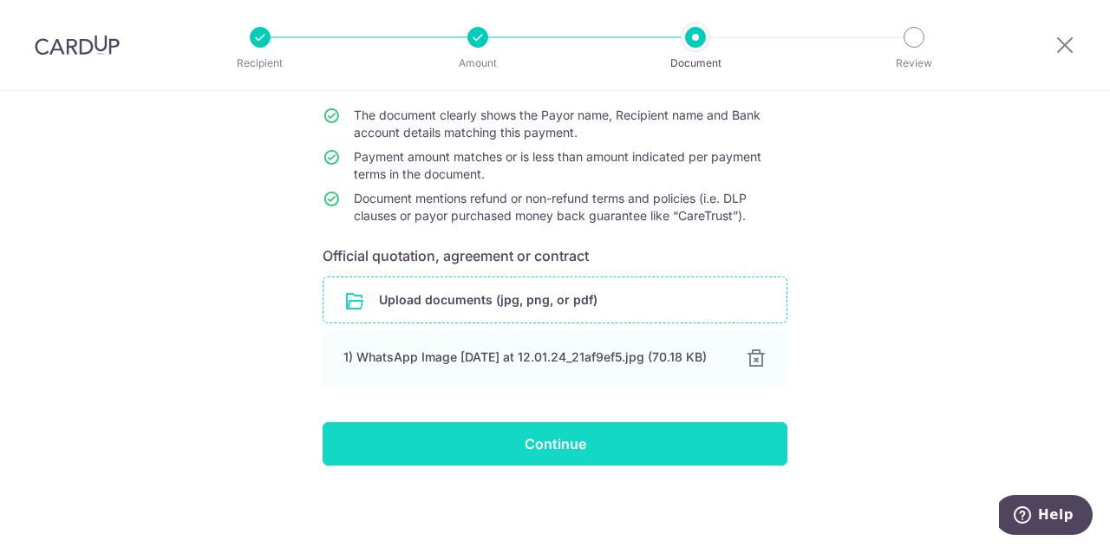
scroll to position [154, 0]
click at [538, 453] on input "Continue" at bounding box center [555, 443] width 465 height 43
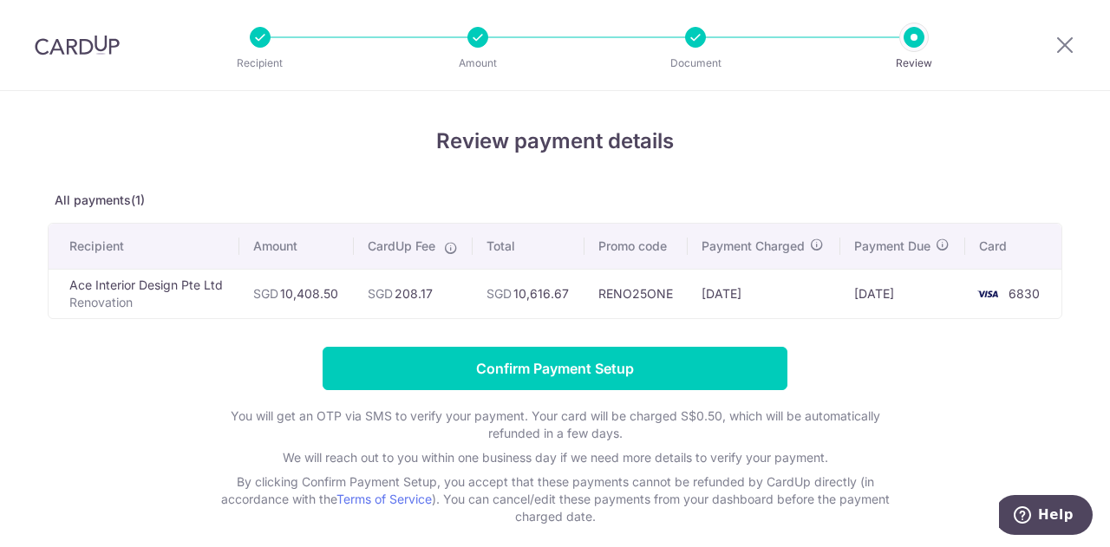
scroll to position [78, 0]
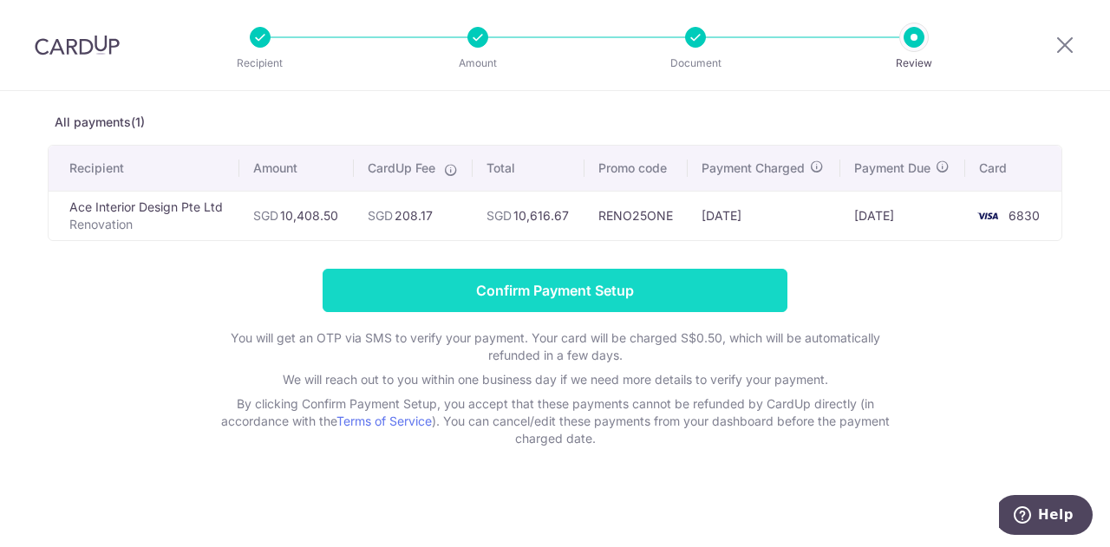
click at [572, 292] on input "Confirm Payment Setup" at bounding box center [555, 290] width 465 height 43
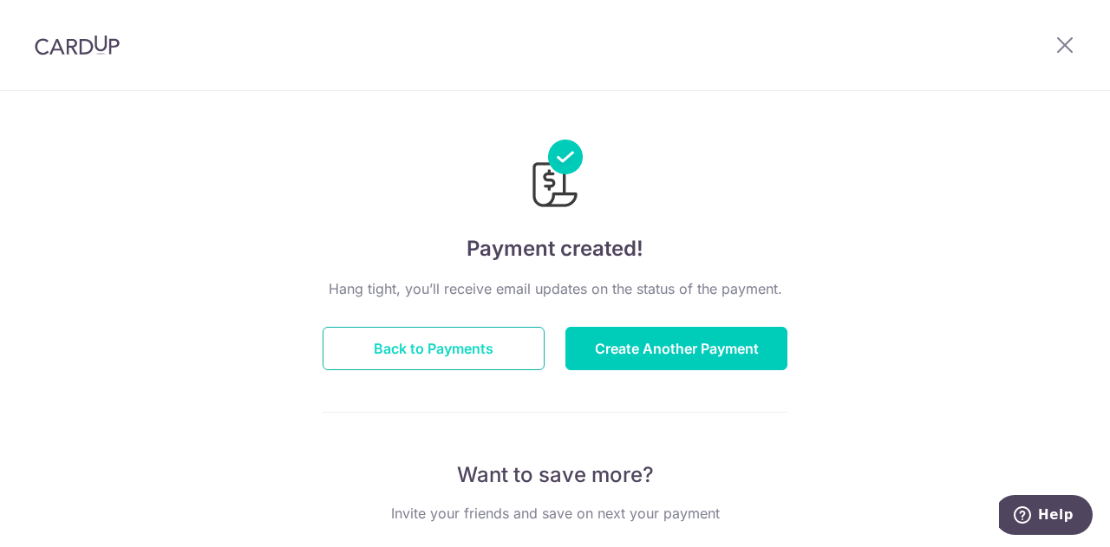
click at [394, 360] on button "Back to Payments" at bounding box center [434, 348] width 222 height 43
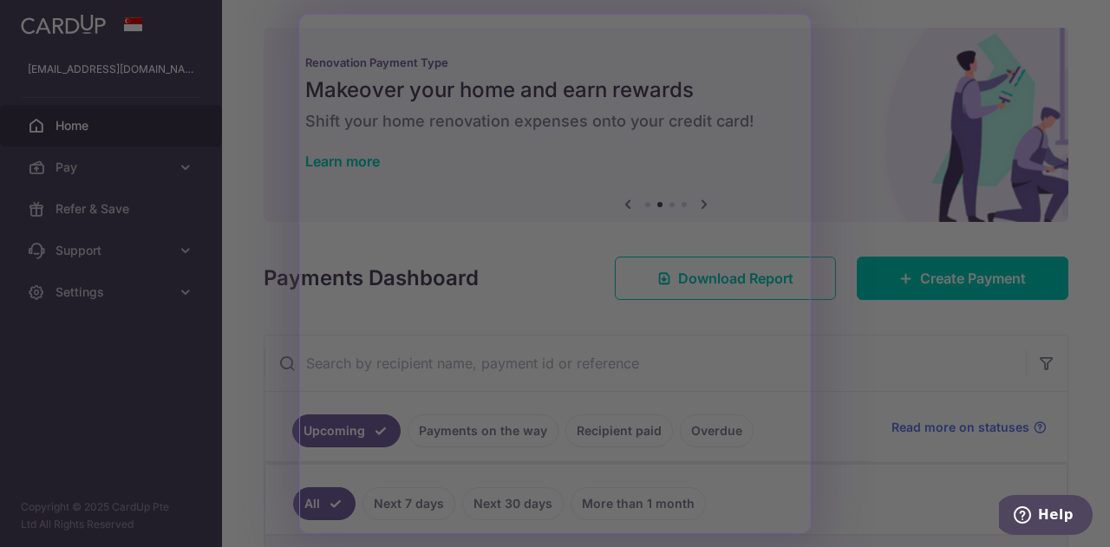
click at [829, 402] on div at bounding box center [560, 276] width 1121 height 552
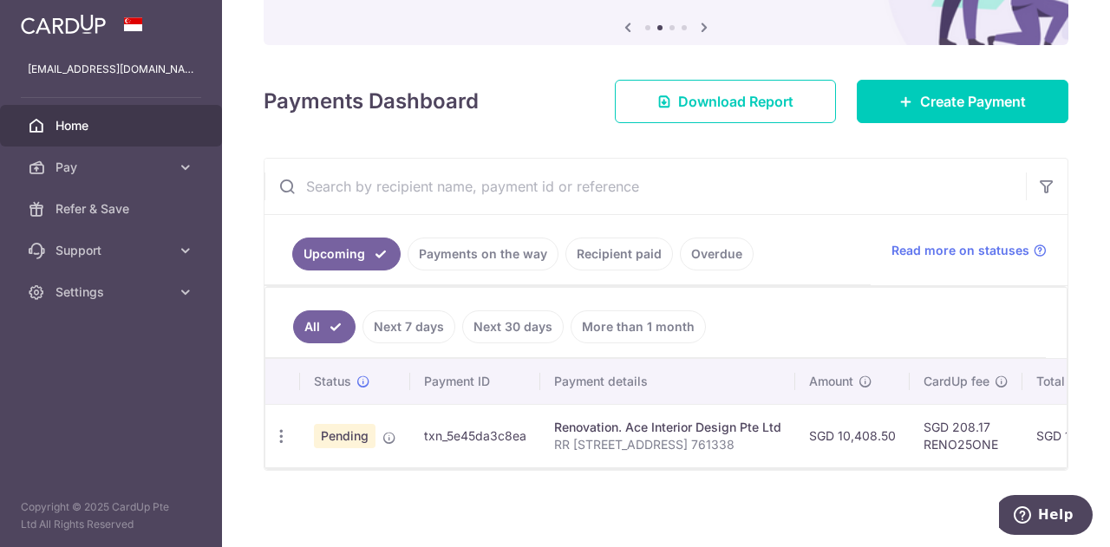
scroll to position [185, 0]
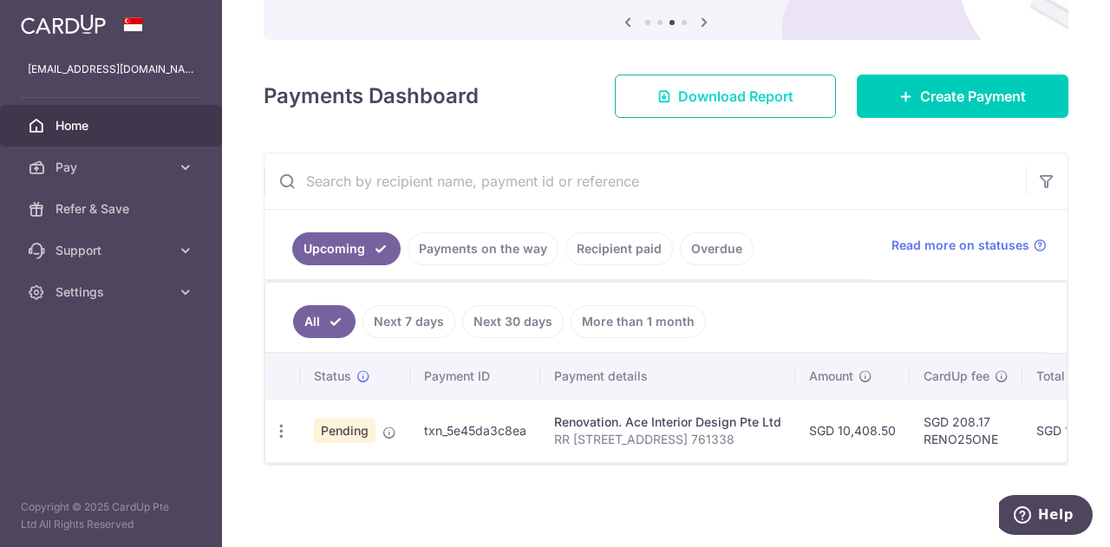
click at [797, 101] on link "Download Report" at bounding box center [725, 96] width 221 height 43
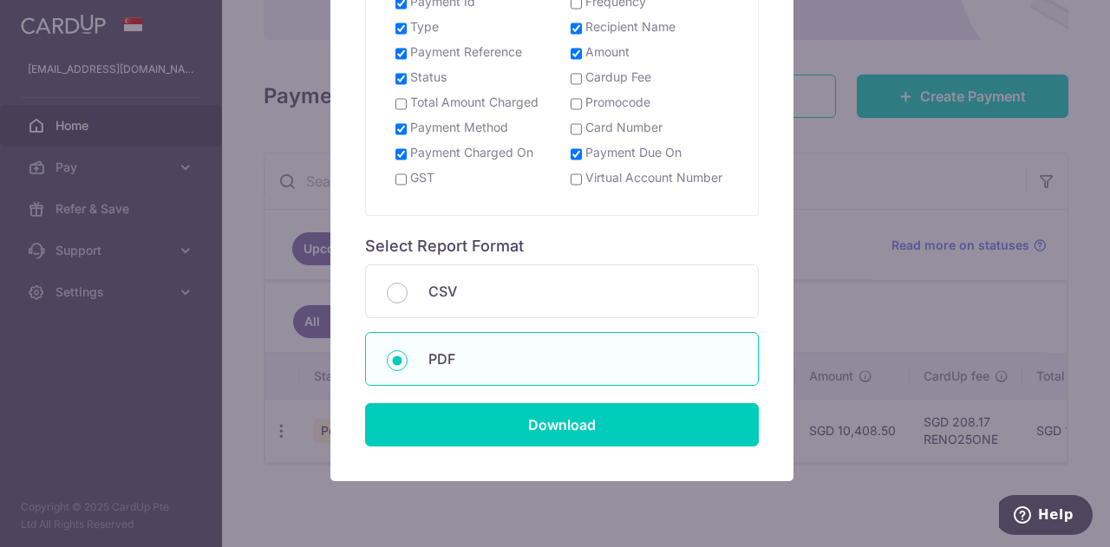
scroll to position [434, 0]
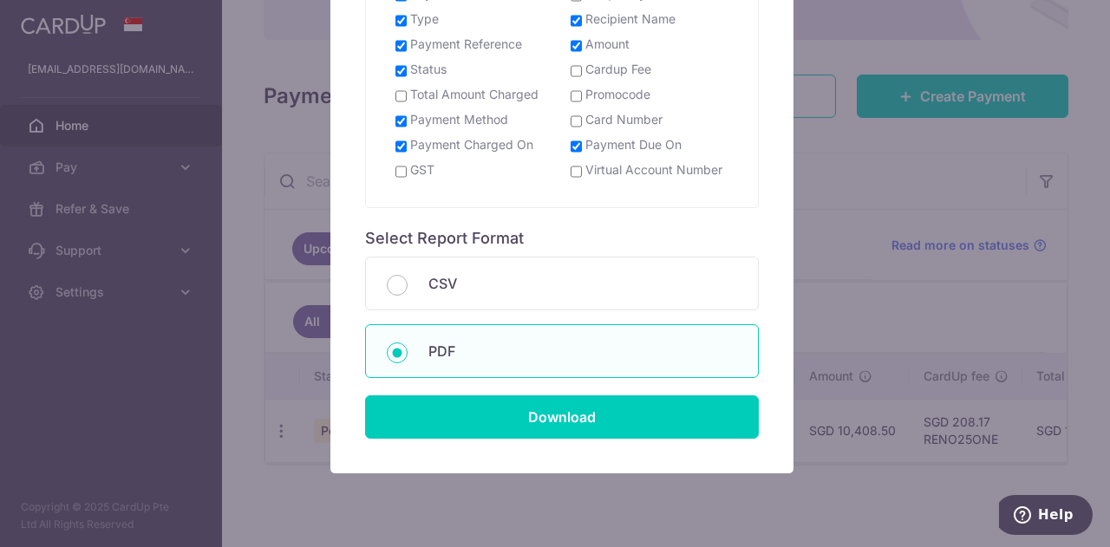
click at [855, 202] on div "Report Preference Select Report Columns All Columns Selected Columns Payment Id…" at bounding box center [555, 273] width 1110 height 547
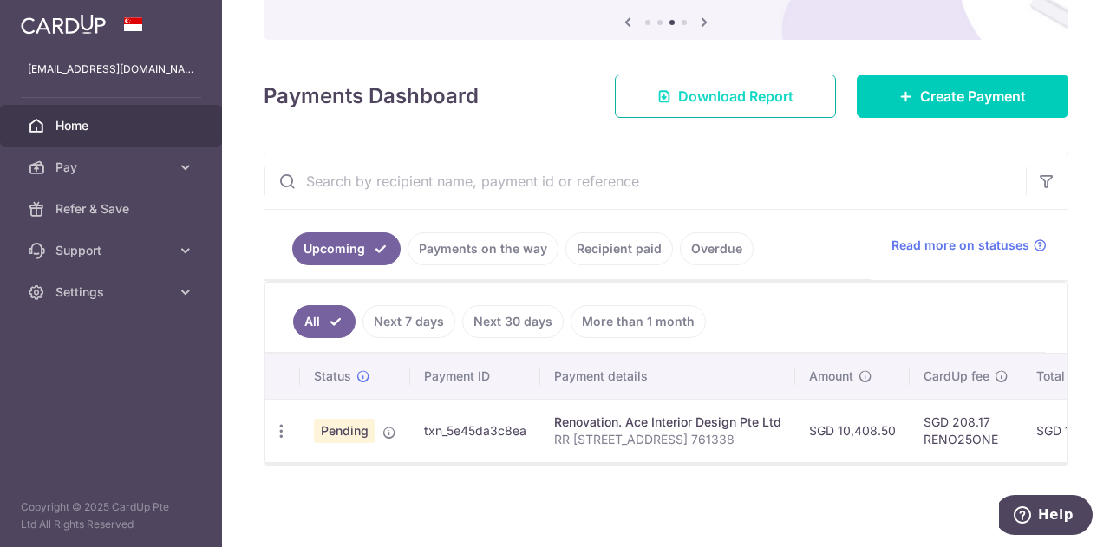
click at [685, 93] on span "Download Report" at bounding box center [735, 96] width 115 height 21
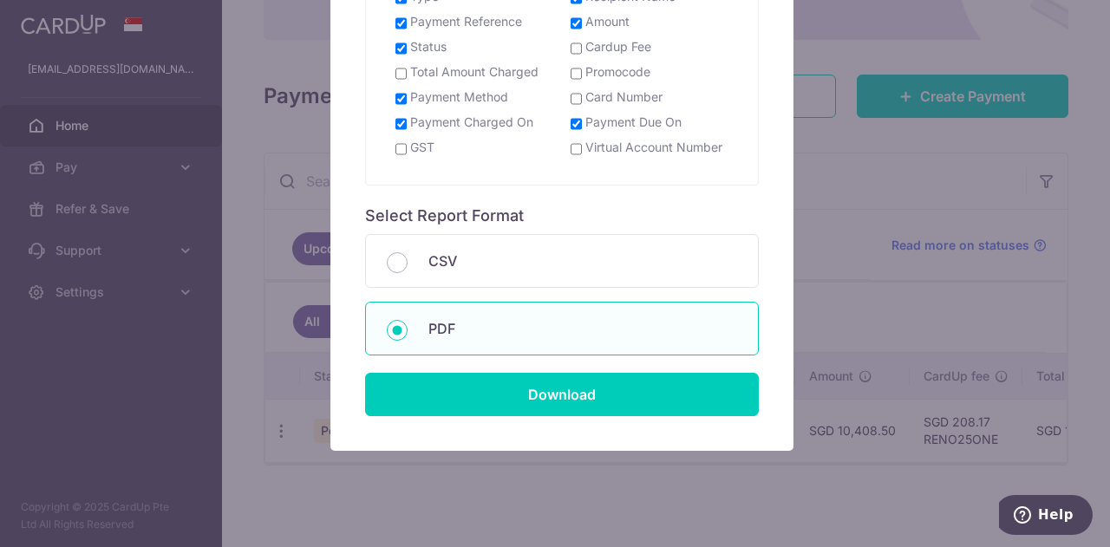
scroll to position [484, 0]
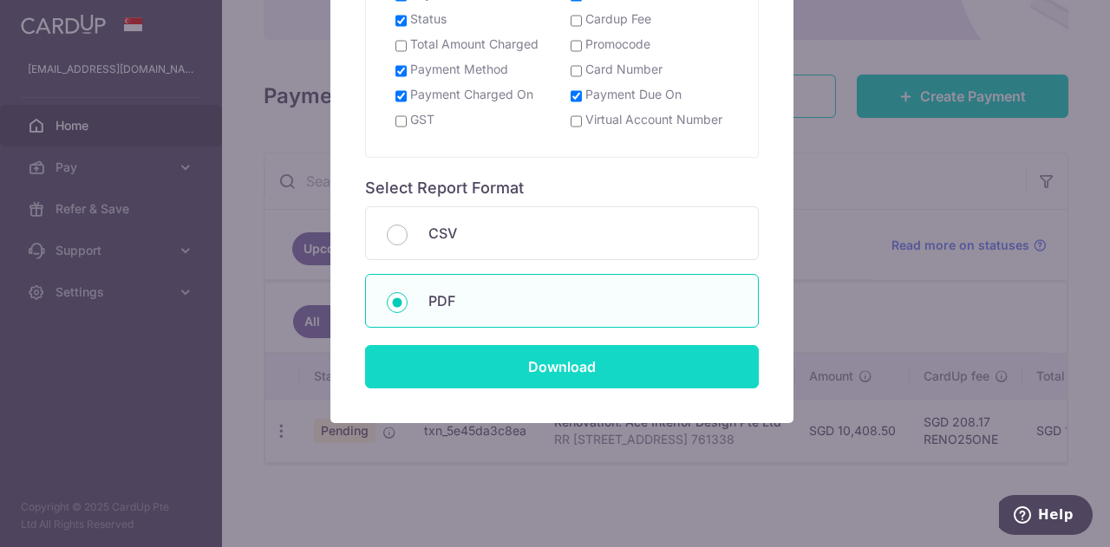
click at [501, 351] on input "Download" at bounding box center [562, 366] width 394 height 43
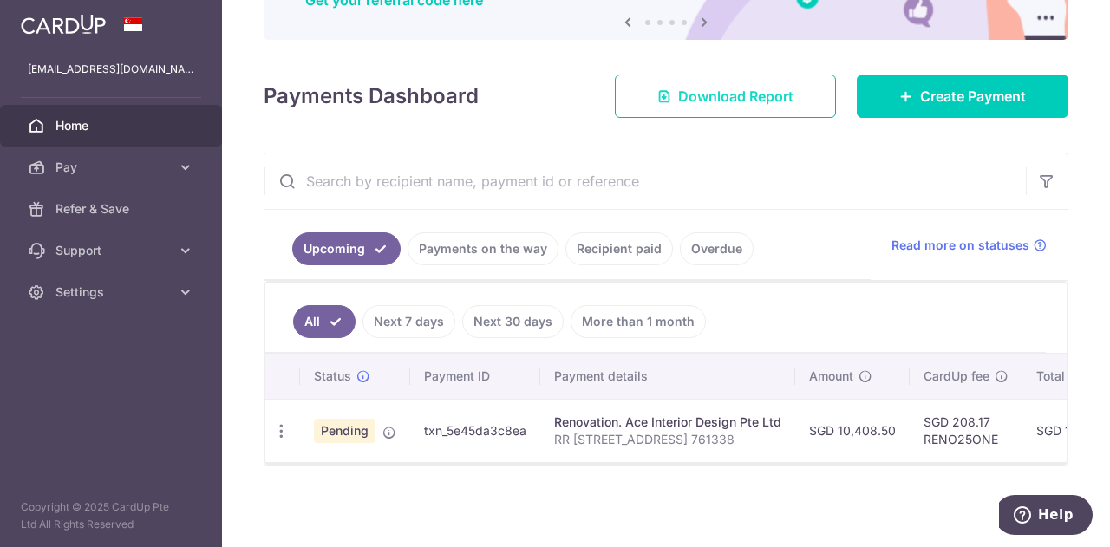
click at [769, 101] on span "Download Report" at bounding box center [735, 96] width 115 height 21
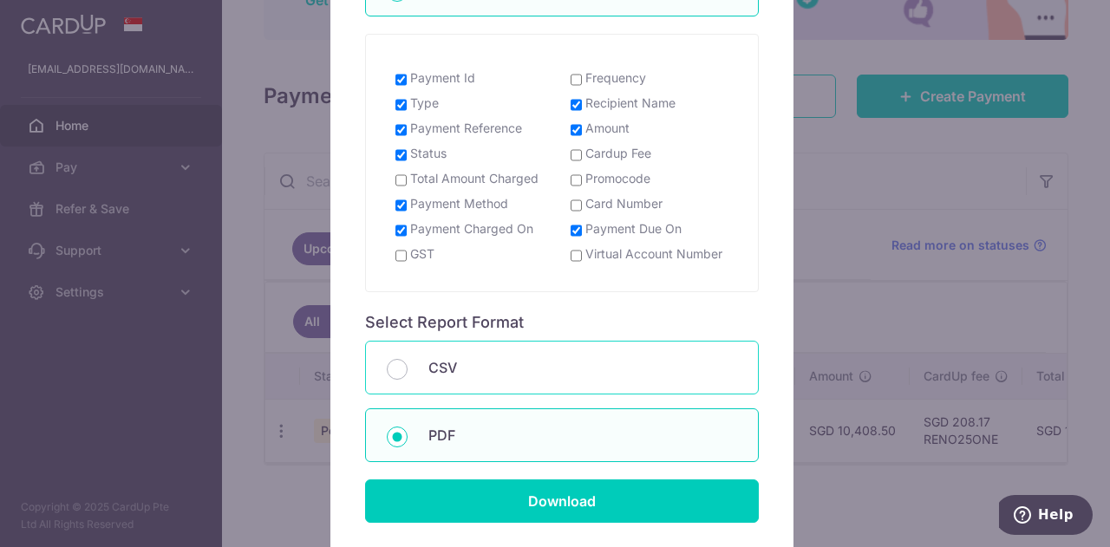
scroll to position [311, 0]
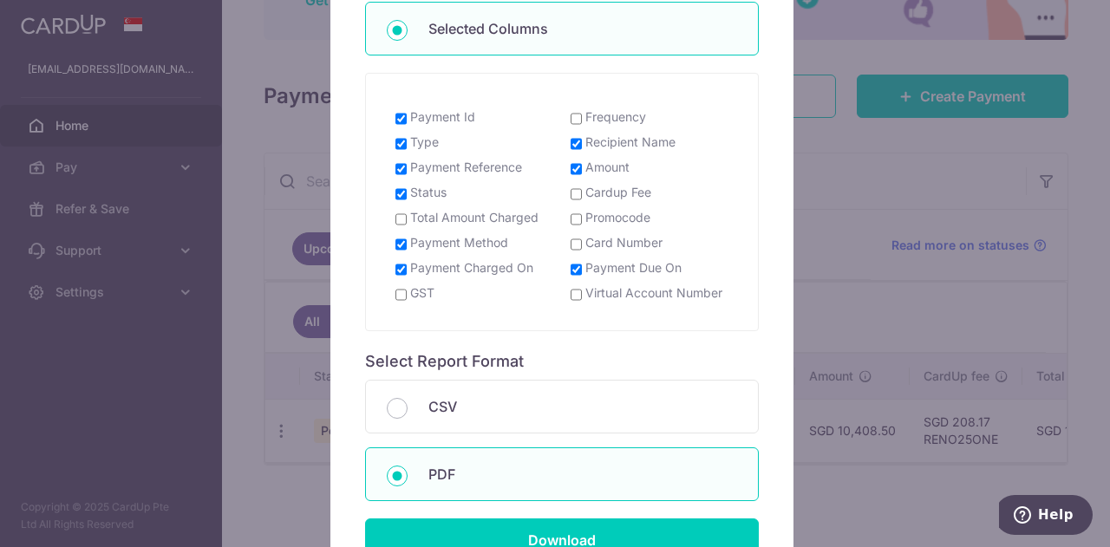
click at [816, 145] on div "Report Preference Select Report Columns All Columns Selected Columns Payment Id…" at bounding box center [555, 273] width 1110 height 547
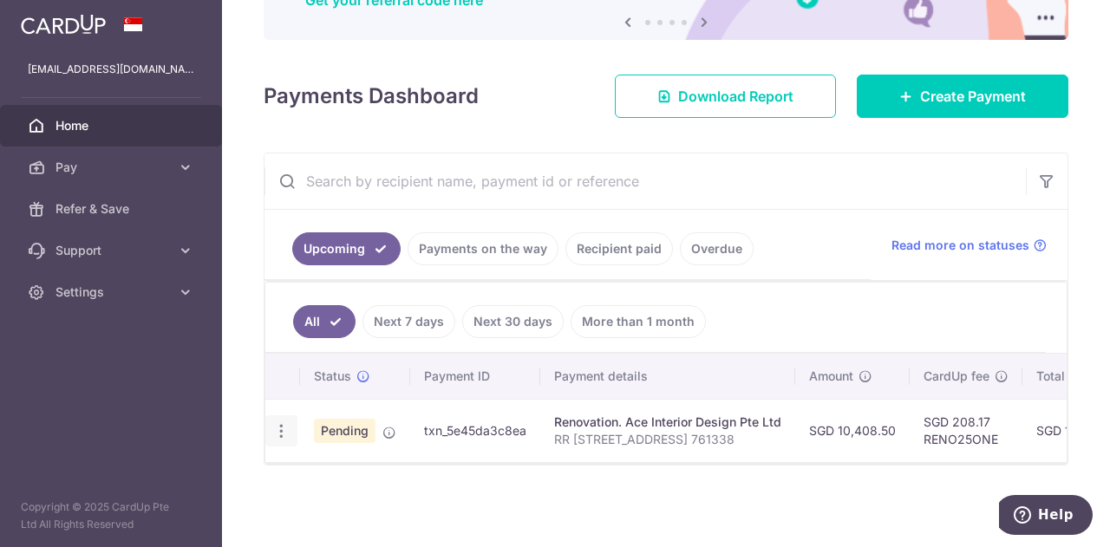
click at [290, 422] on div "Update payment Cancel payment" at bounding box center [281, 431] width 32 height 32
click at [274, 435] on div "Update payment Cancel payment" at bounding box center [281, 431] width 32 height 32
click at [279, 427] on icon "button" at bounding box center [281, 431] width 18 height 18
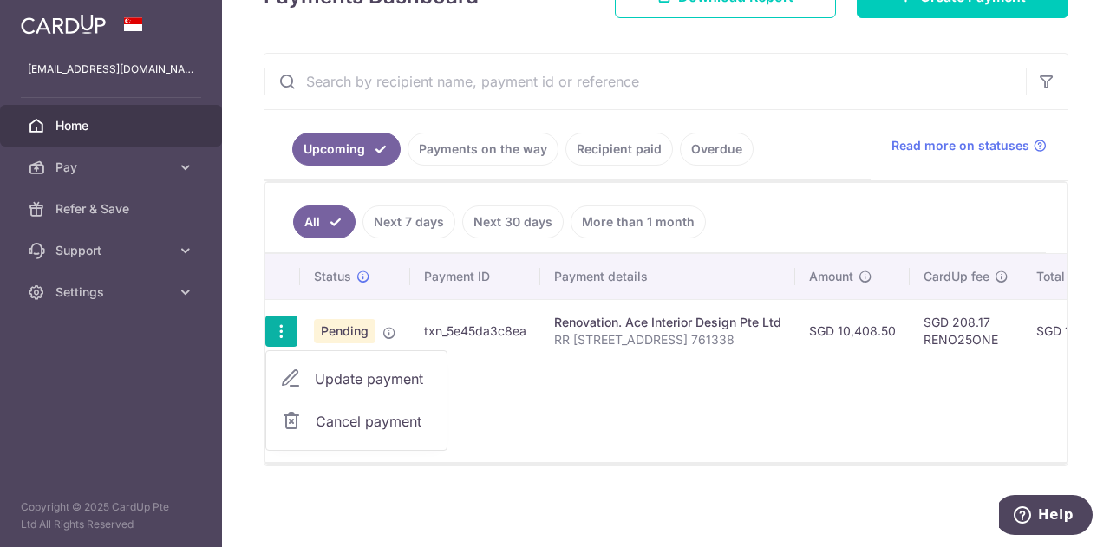
click at [508, 384] on div "Status Payment ID Payment details Amount CardUp fee Total amt. Charge date Due …" at bounding box center [665, 358] width 801 height 208
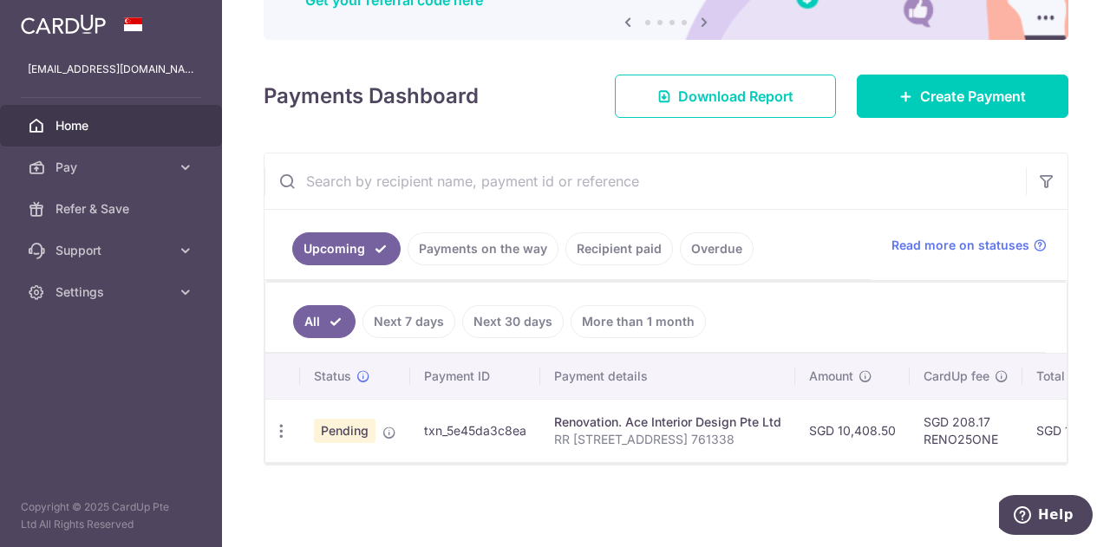
scroll to position [185, 0]
